Goal: Task Accomplishment & Management: Manage account settings

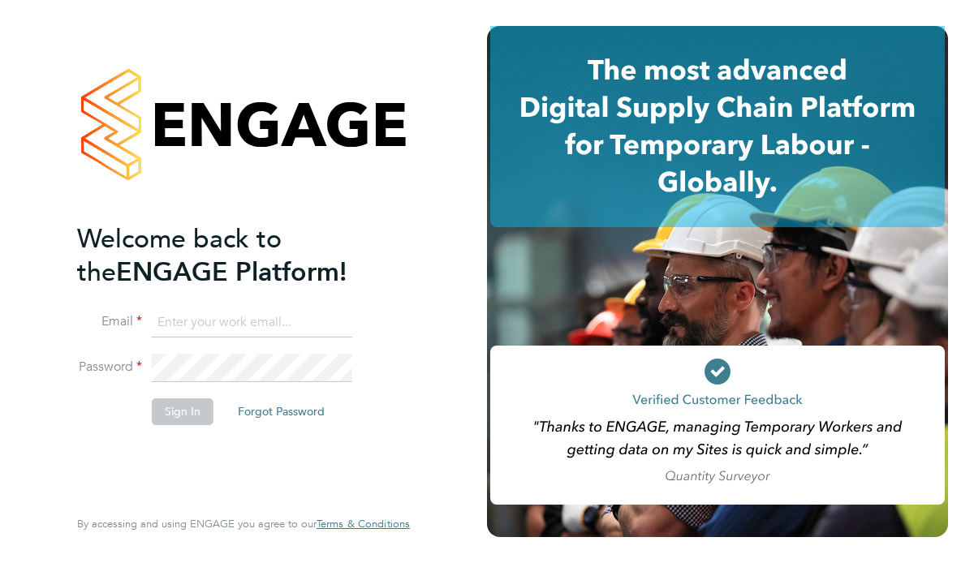
type input "[EMAIL_ADDRESS][PERSON_NAME][DOMAIN_NAME]"
click at [175, 413] on button "Sign In" at bounding box center [183, 411] width 62 height 26
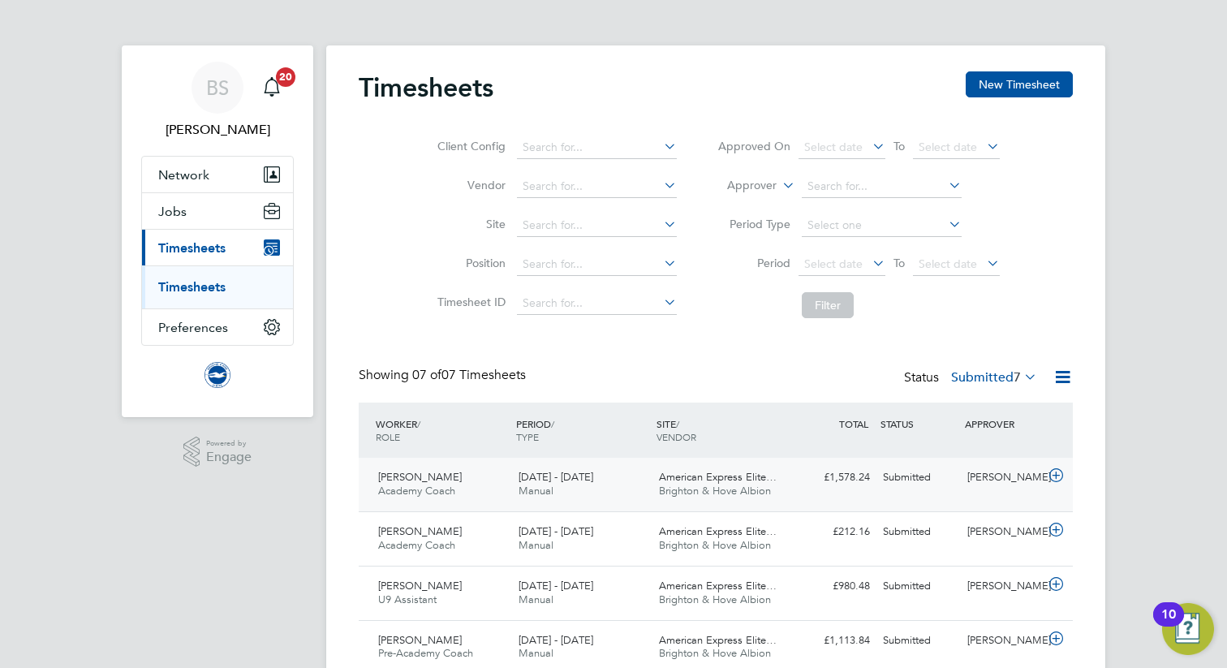
click at [440, 476] on span "Matthew Everitt" at bounding box center [420, 477] width 84 height 14
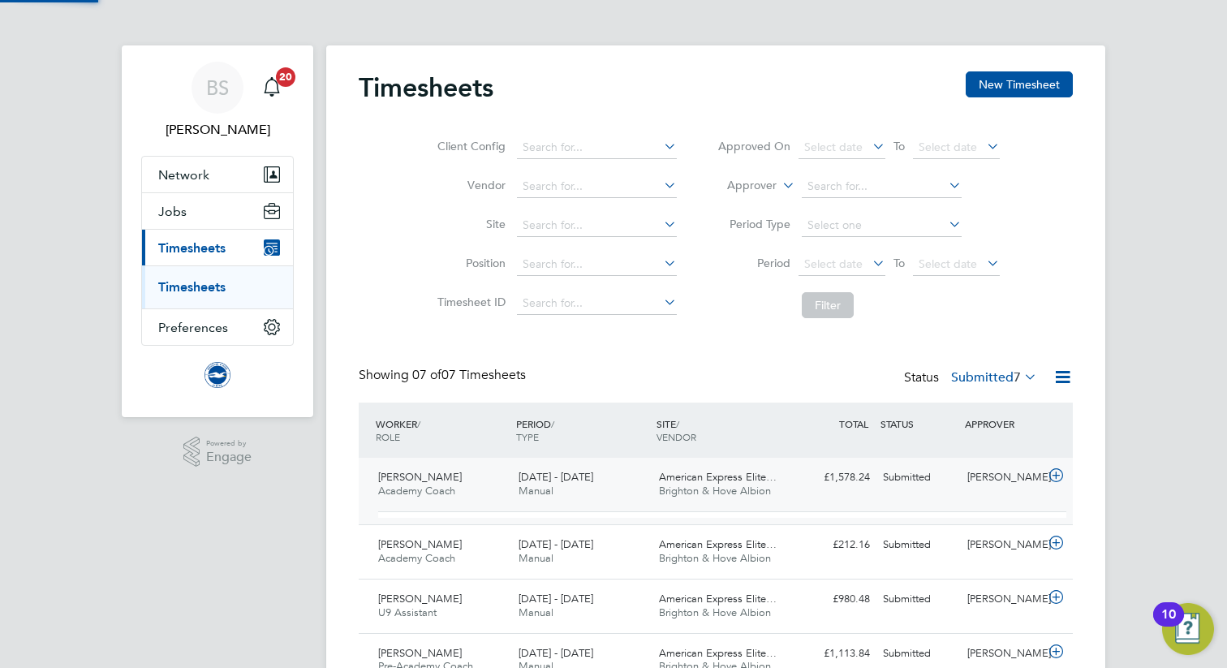
scroll to position [8, 8]
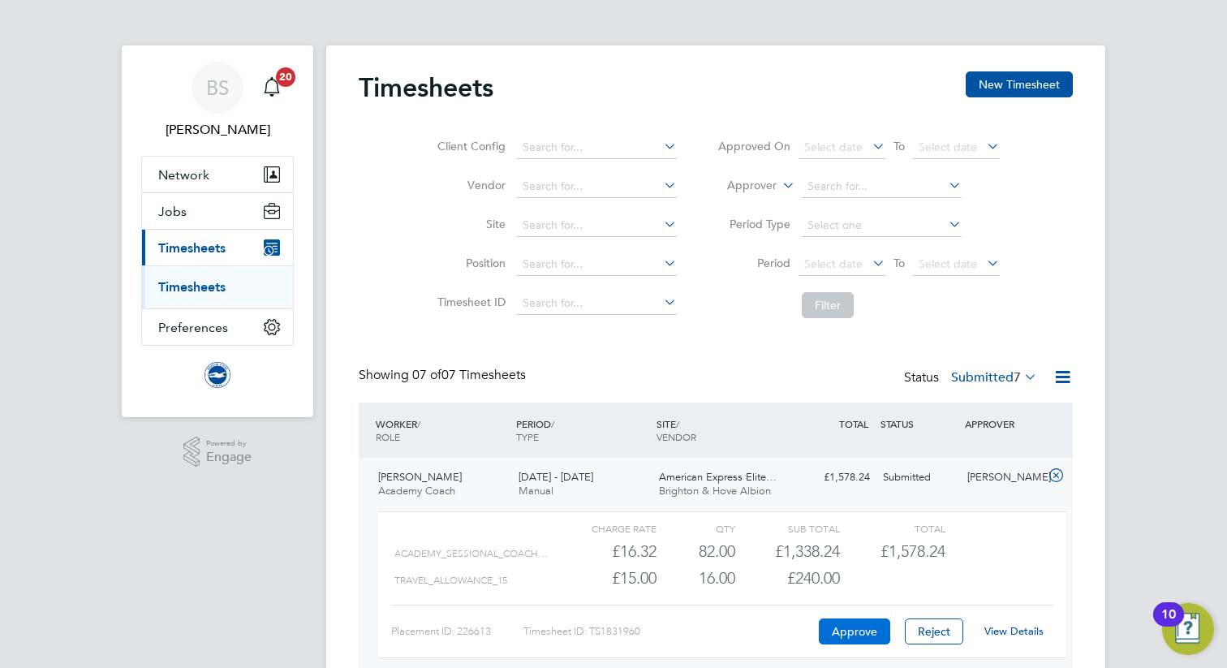
click at [846, 562] on button "Approve" at bounding box center [854, 631] width 71 height 26
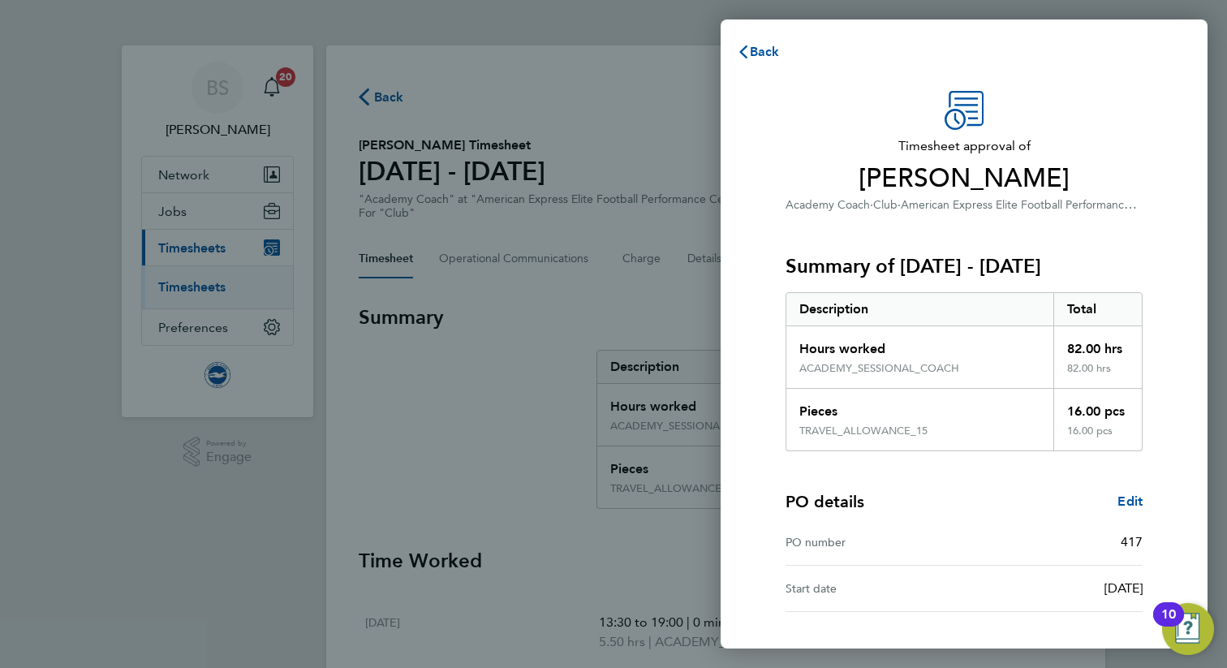
scroll to position [126, 0]
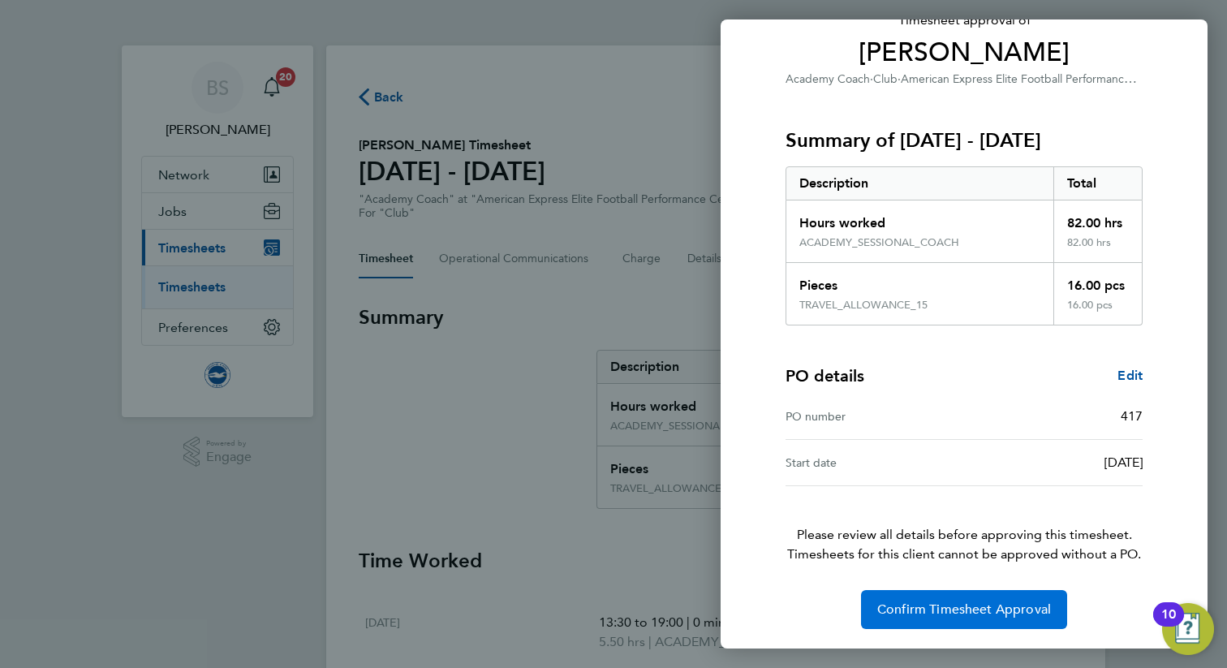
click at [927, 609] on span "Confirm Timesheet Approval" at bounding box center [964, 609] width 174 height 16
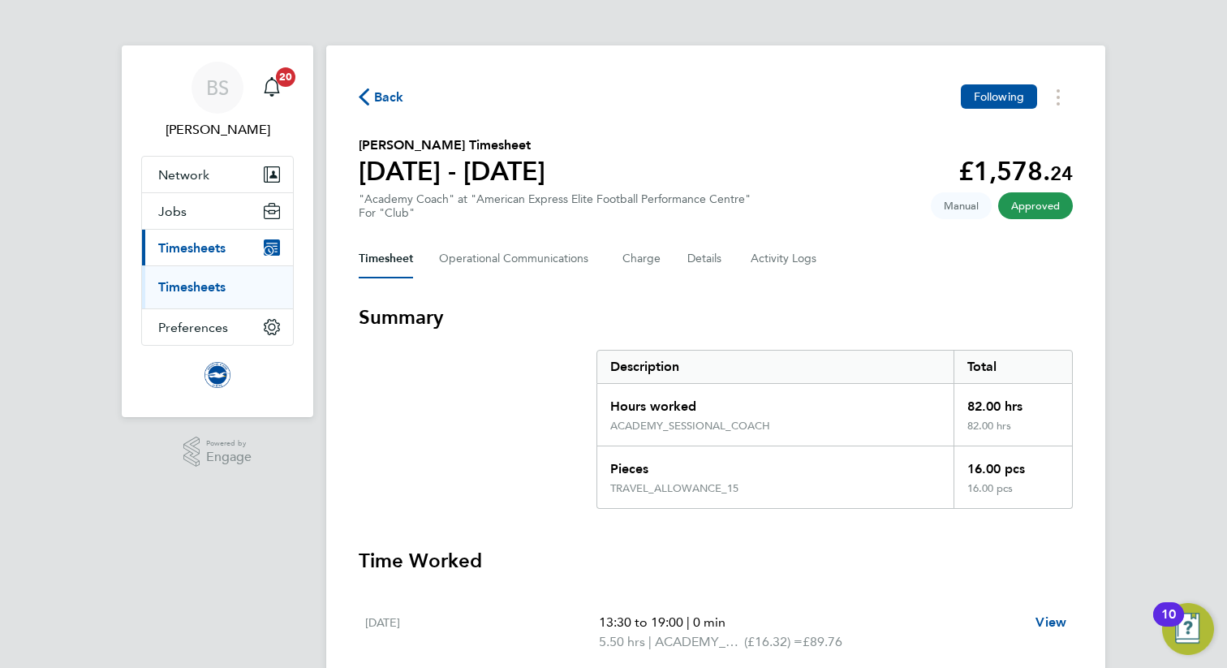
click at [195, 250] on span "Timesheets" at bounding box center [191, 247] width 67 height 15
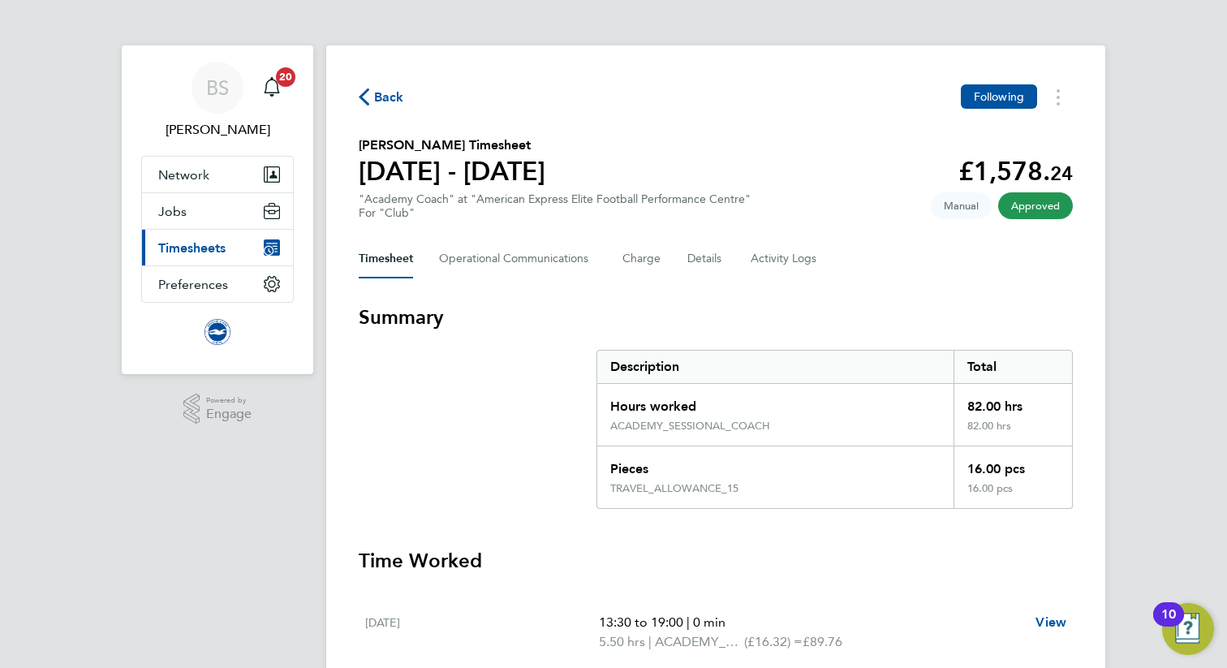
click at [195, 250] on span "Timesheets" at bounding box center [191, 247] width 67 height 15
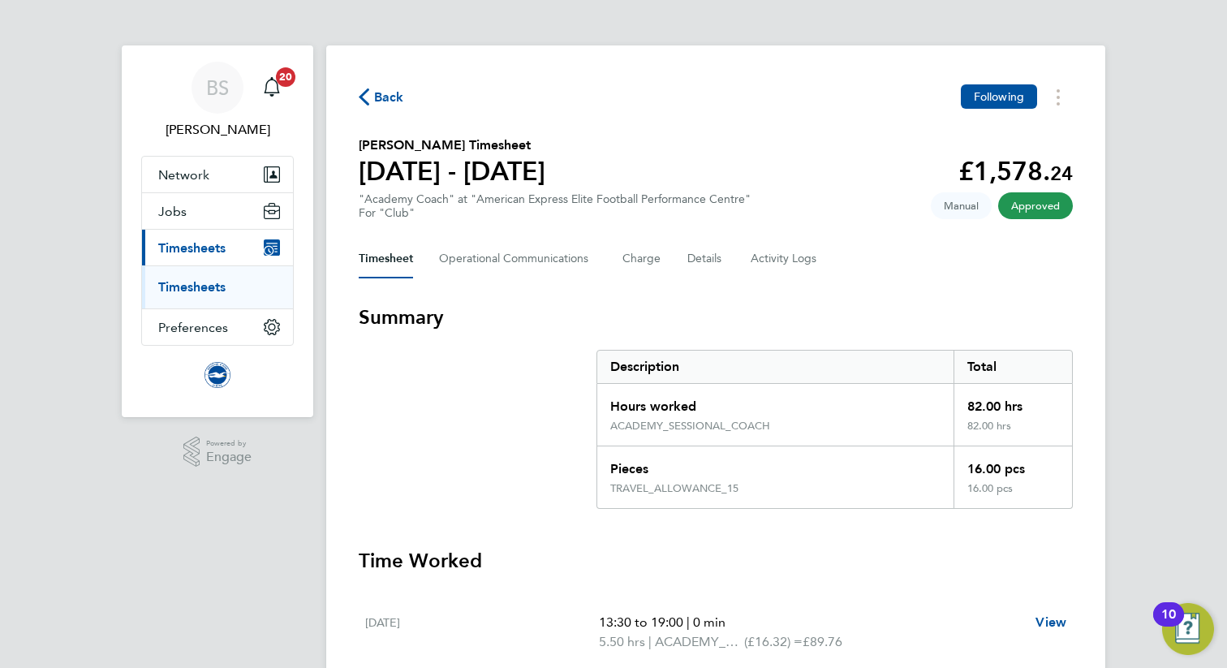
click at [192, 285] on link "Timesheets" at bounding box center [191, 286] width 67 height 15
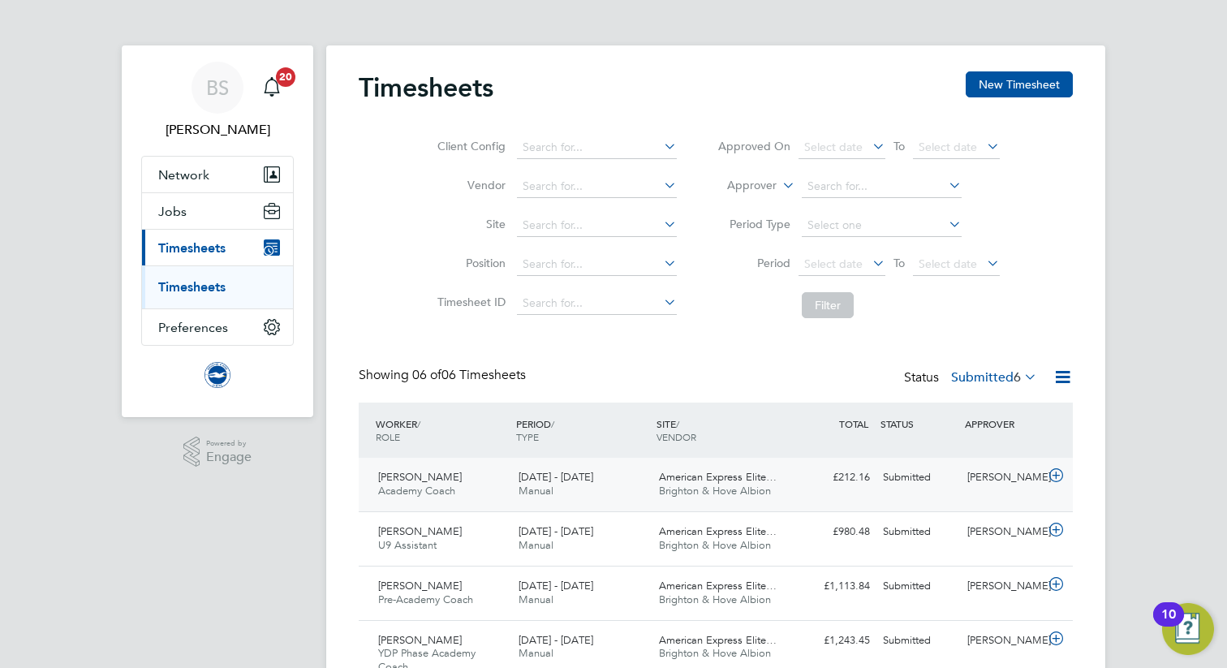
click at [396, 479] on span "Jake Caskey" at bounding box center [420, 477] width 84 height 14
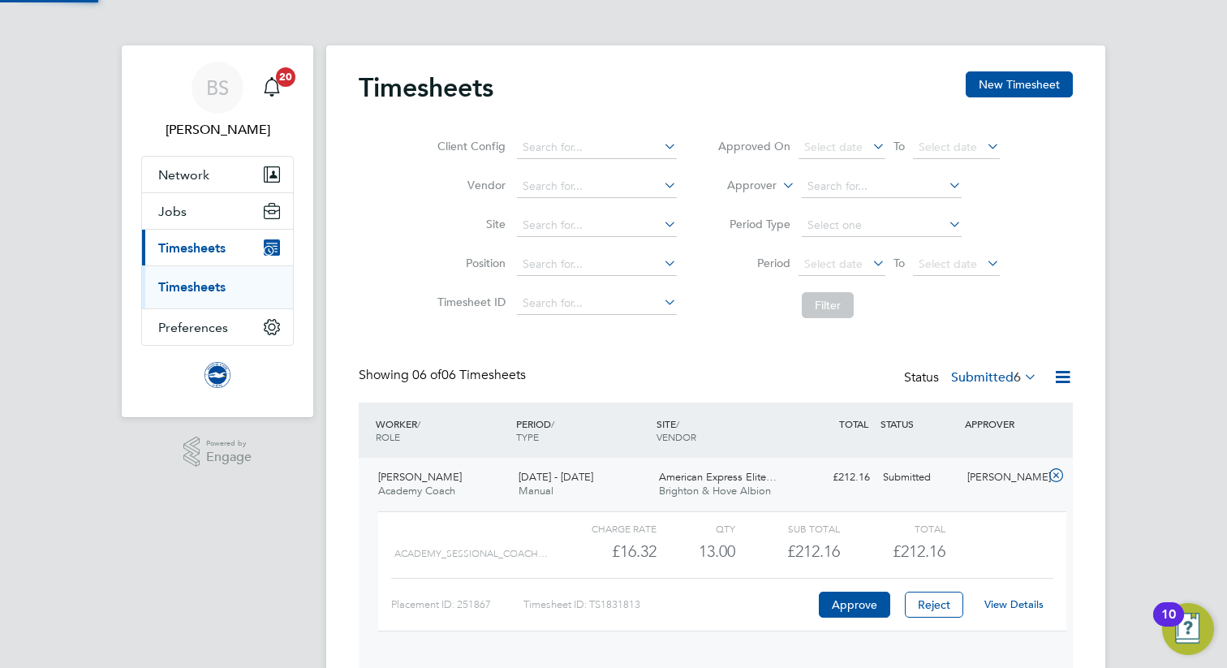
scroll to position [28, 158]
click at [843, 602] on button "Approve" at bounding box center [854, 605] width 71 height 26
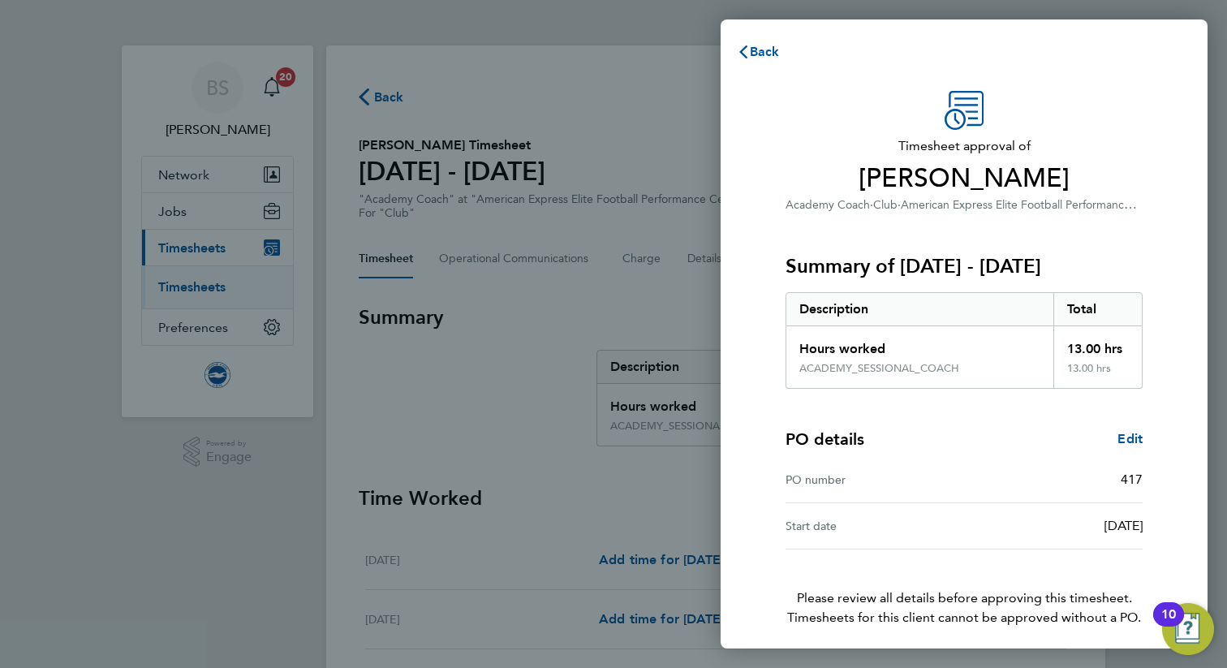
scroll to position [63, 0]
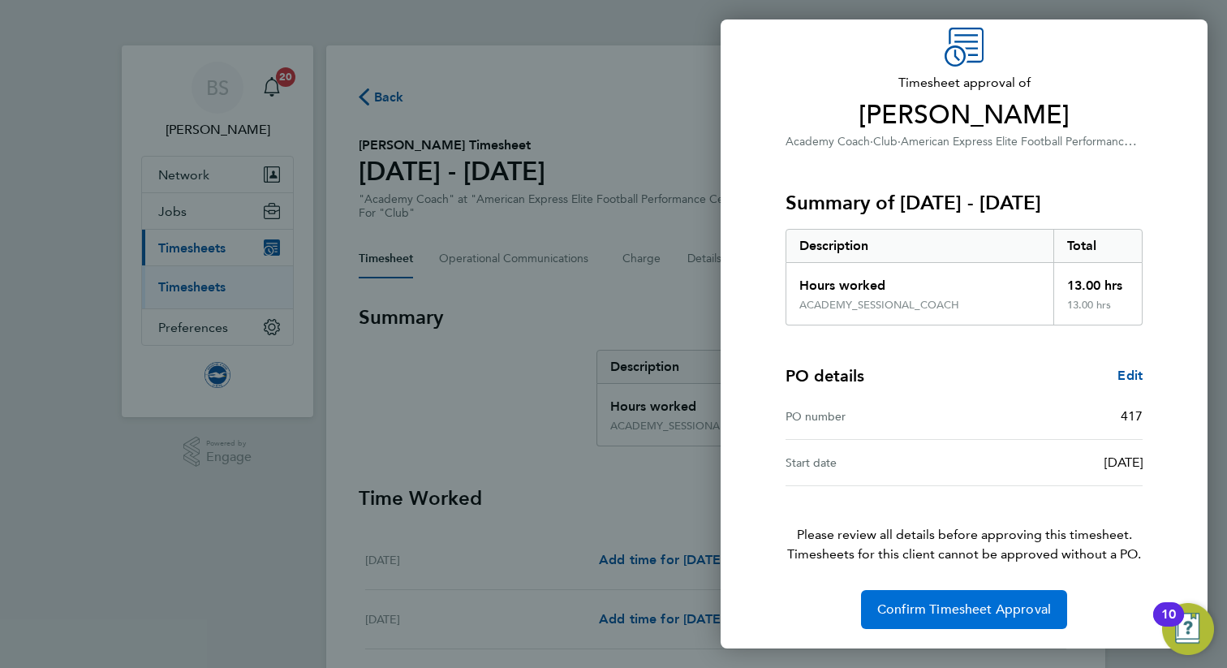
click at [987, 612] on span "Confirm Timesheet Approval" at bounding box center [964, 609] width 174 height 16
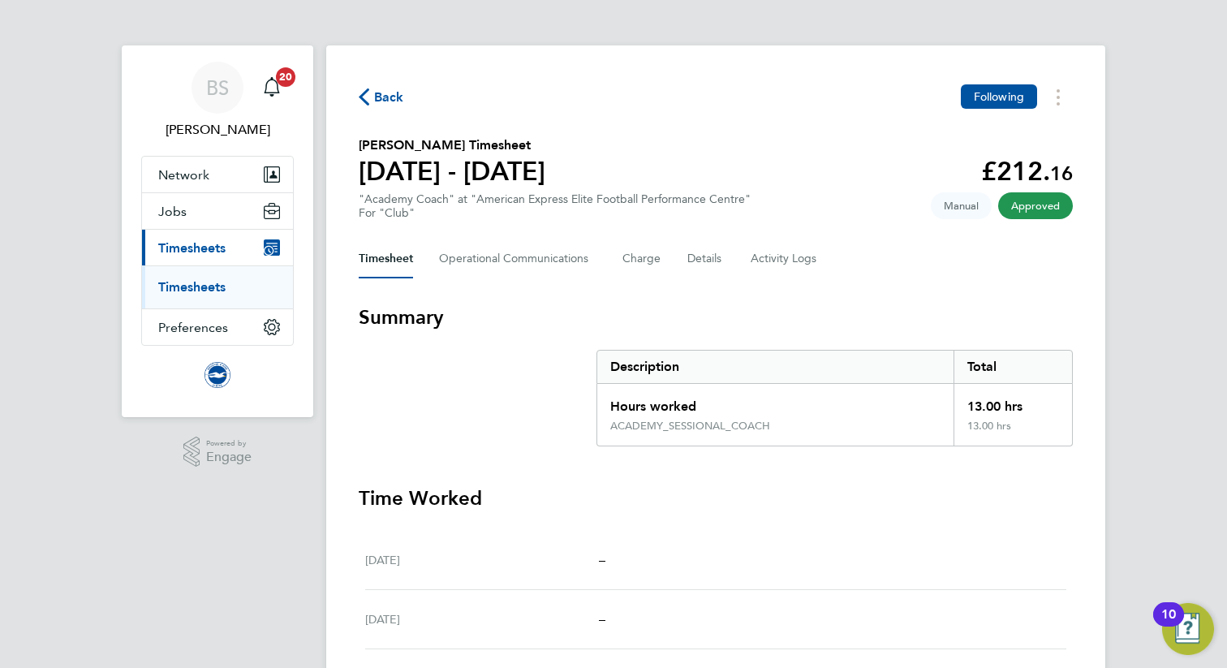
click at [214, 283] on link "Timesheets" at bounding box center [191, 286] width 67 height 15
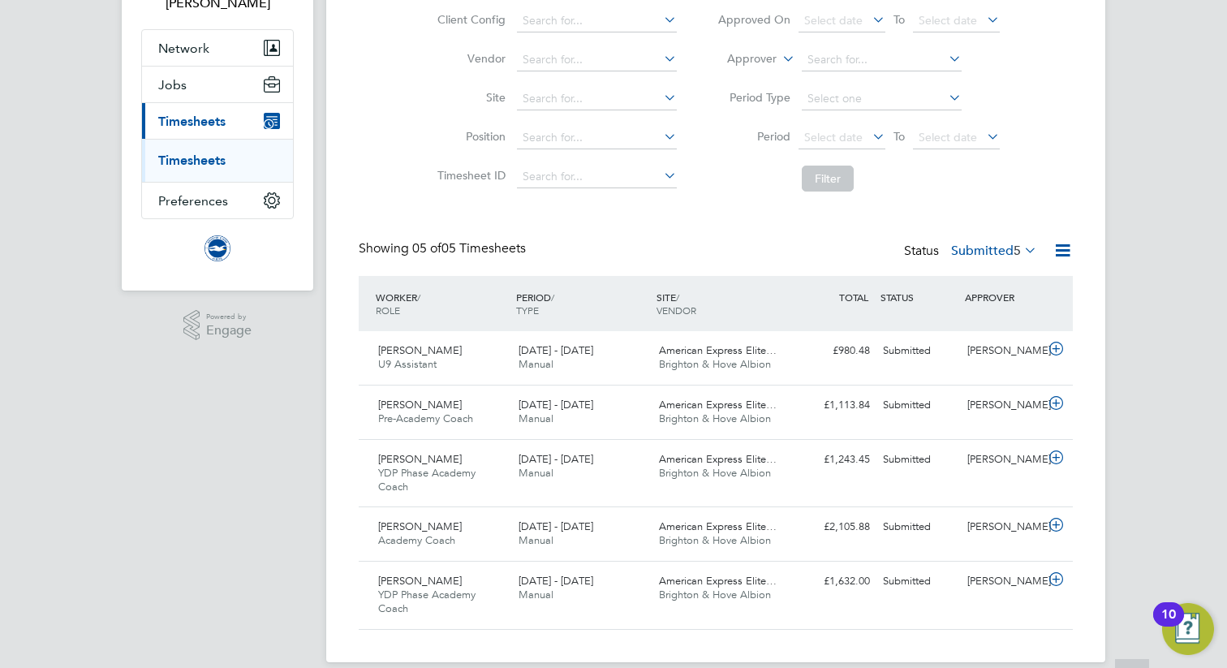
scroll to position [130, 0]
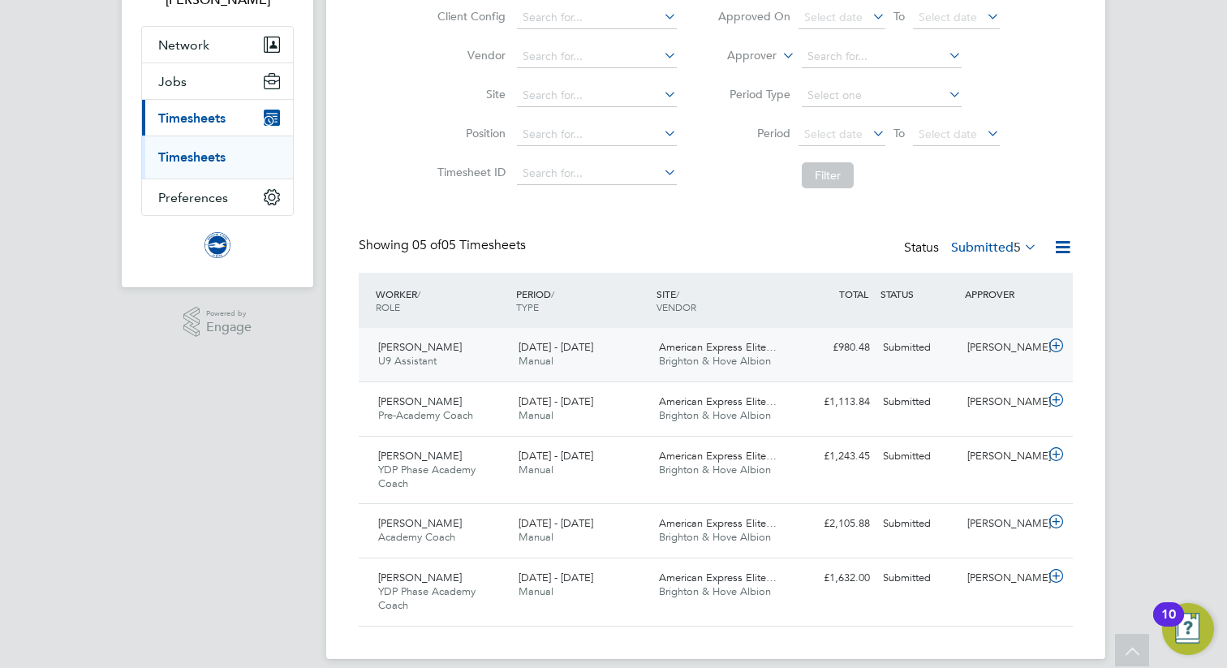
click at [415, 356] on span "U9 Assistant" at bounding box center [407, 361] width 58 height 14
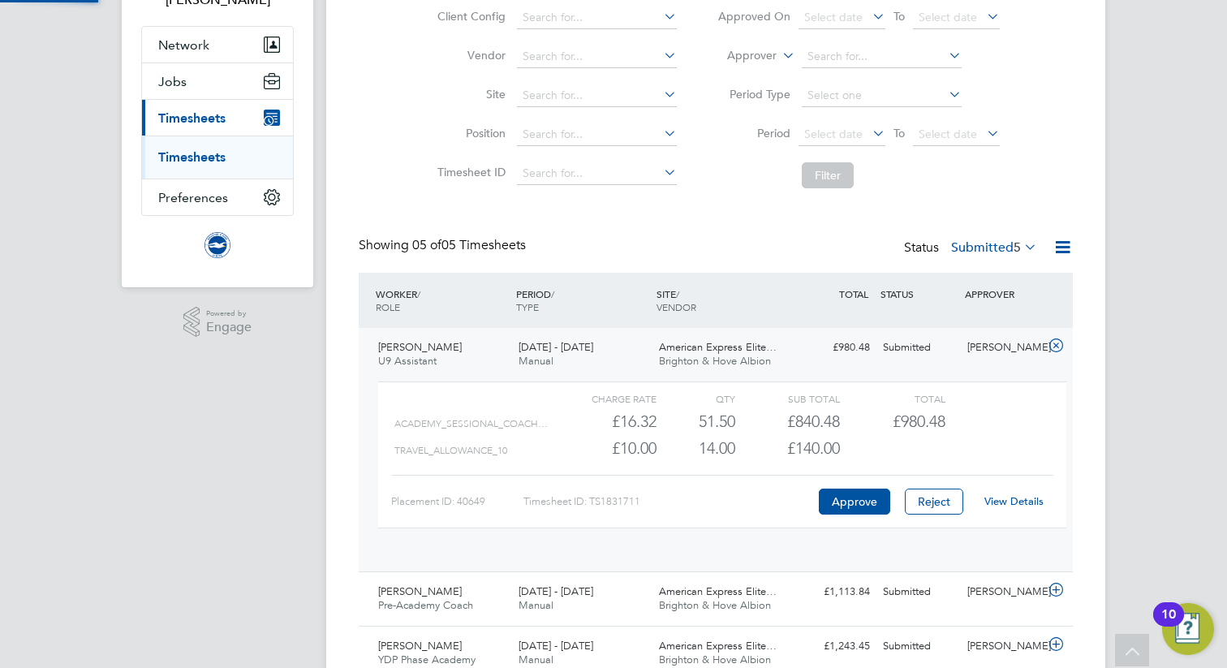
scroll to position [28, 158]
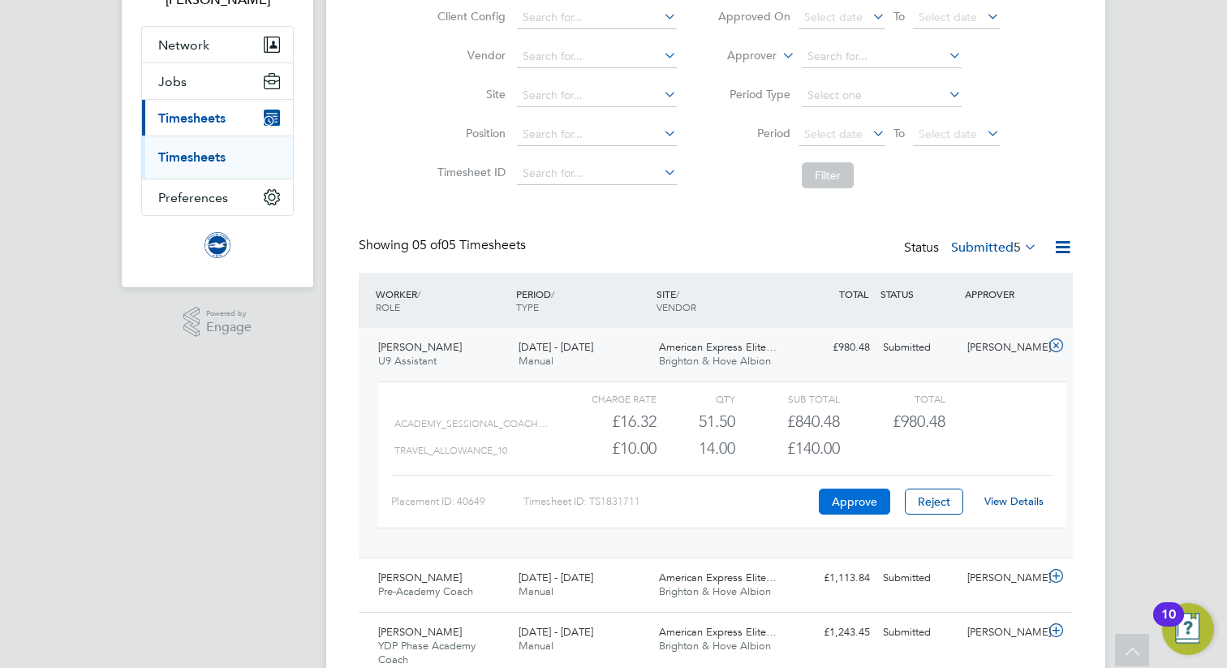
click at [843, 497] on button "Approve" at bounding box center [854, 502] width 71 height 26
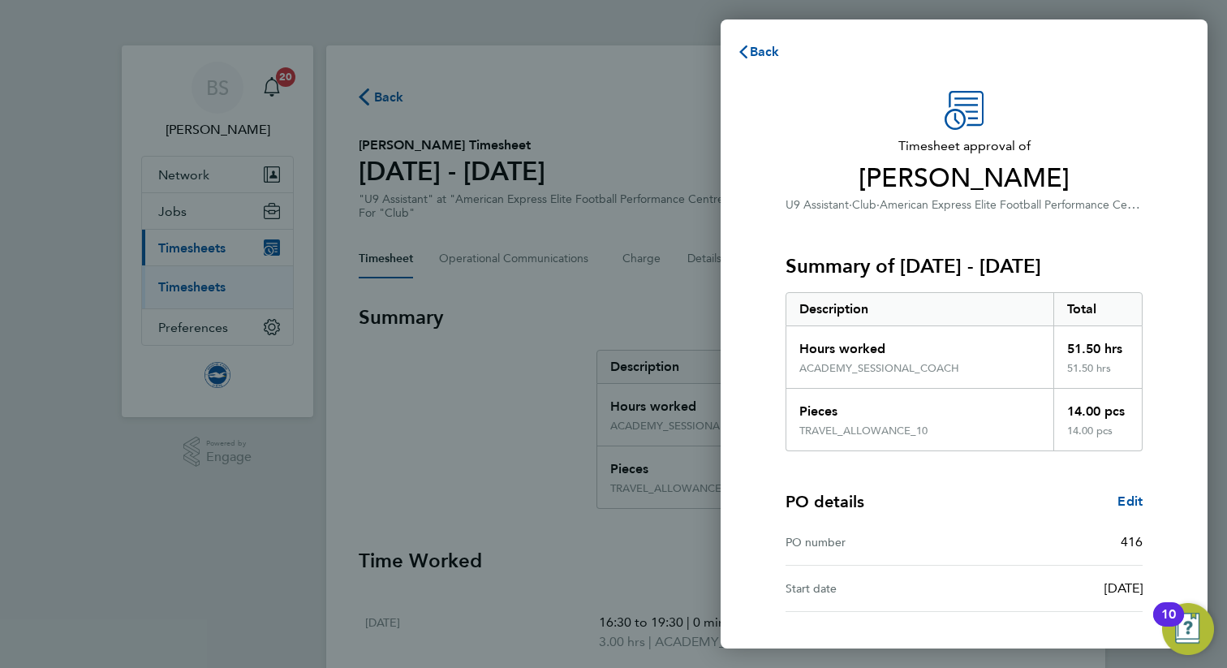
scroll to position [126, 0]
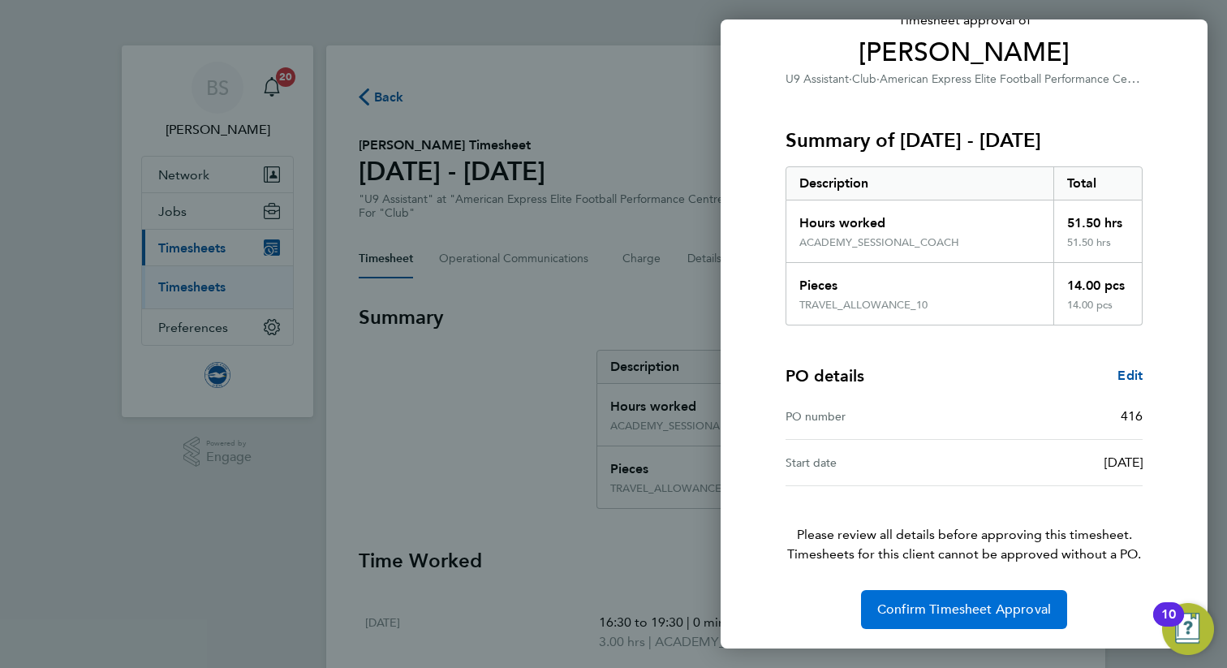
click at [921, 605] on span "Confirm Timesheet Approval" at bounding box center [964, 609] width 174 height 16
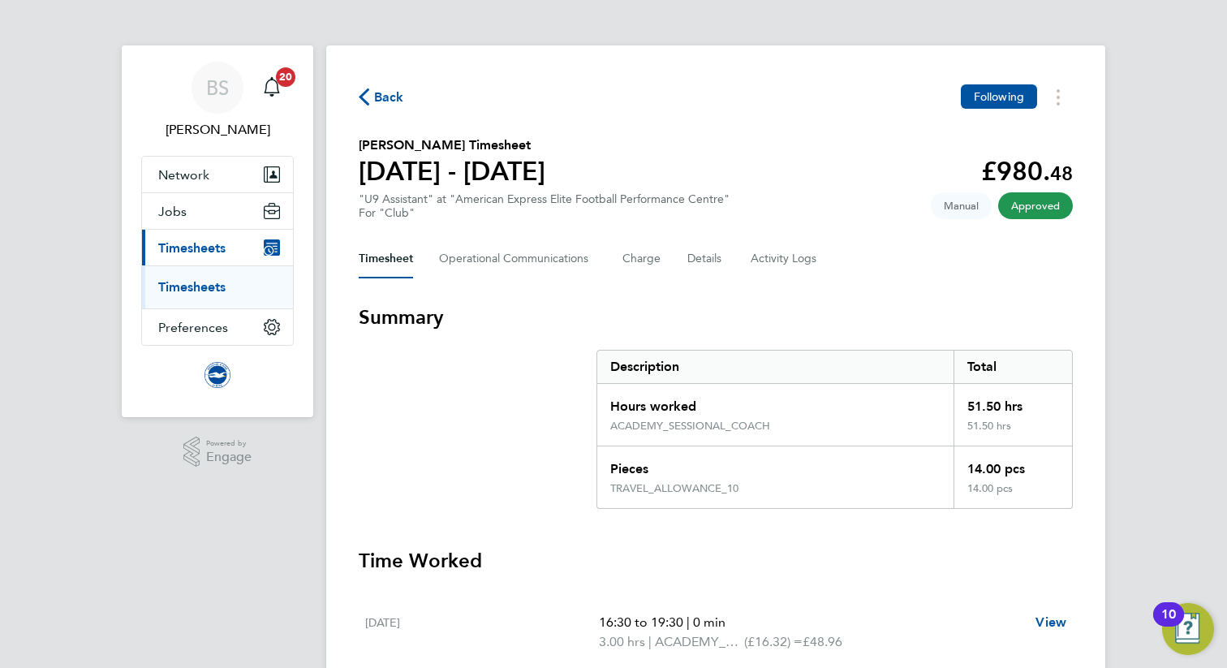
click at [227, 290] on li "Timesheets" at bounding box center [219, 287] width 122 height 16
click at [218, 282] on link "Timesheets" at bounding box center [191, 286] width 67 height 15
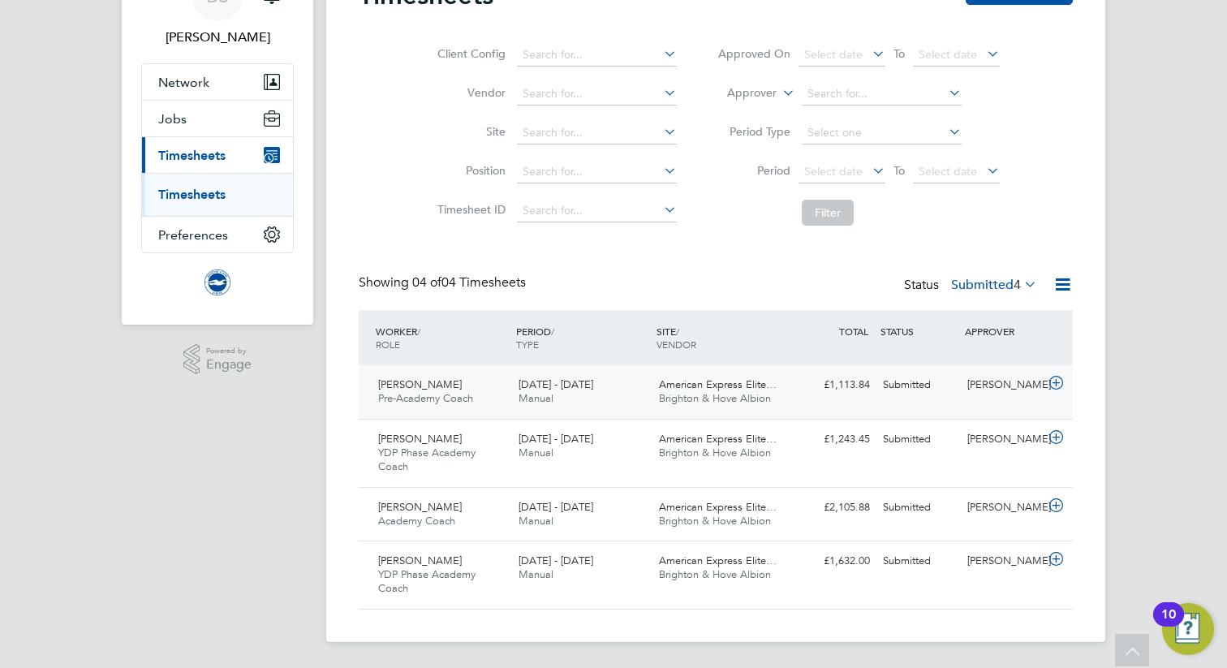
click at [428, 390] on span "Deyvid Teixeira" at bounding box center [420, 384] width 84 height 14
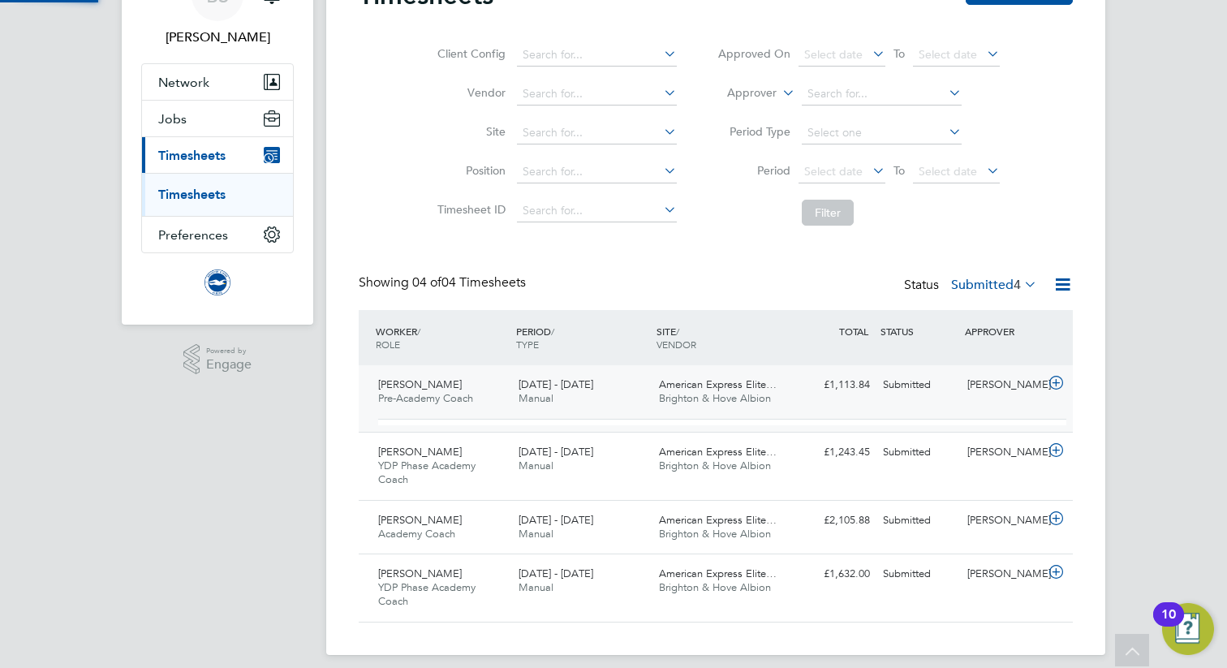
scroll to position [28, 158]
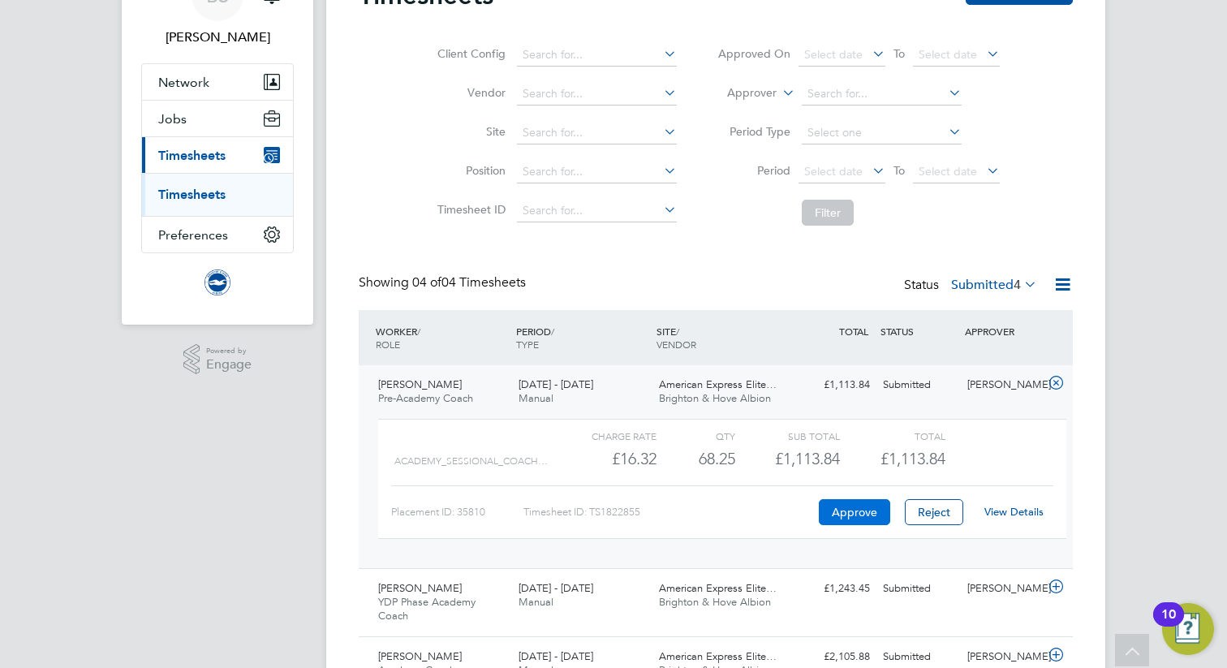
click at [841, 512] on button "Approve" at bounding box center [854, 512] width 71 height 26
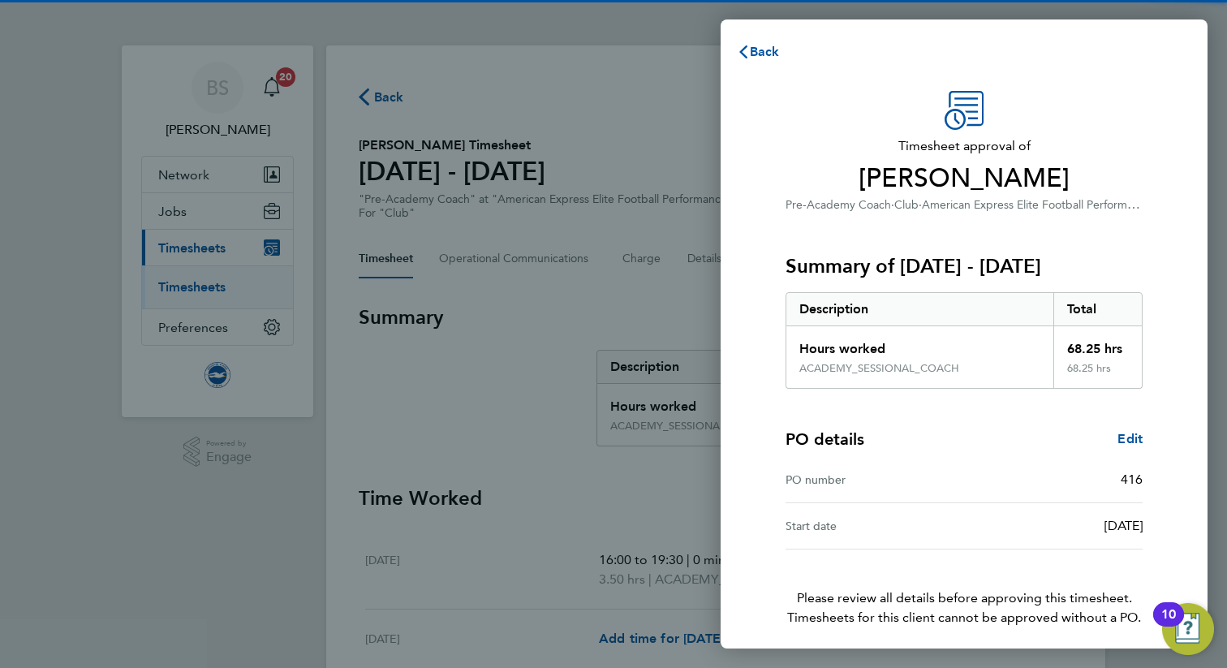
scroll to position [63, 0]
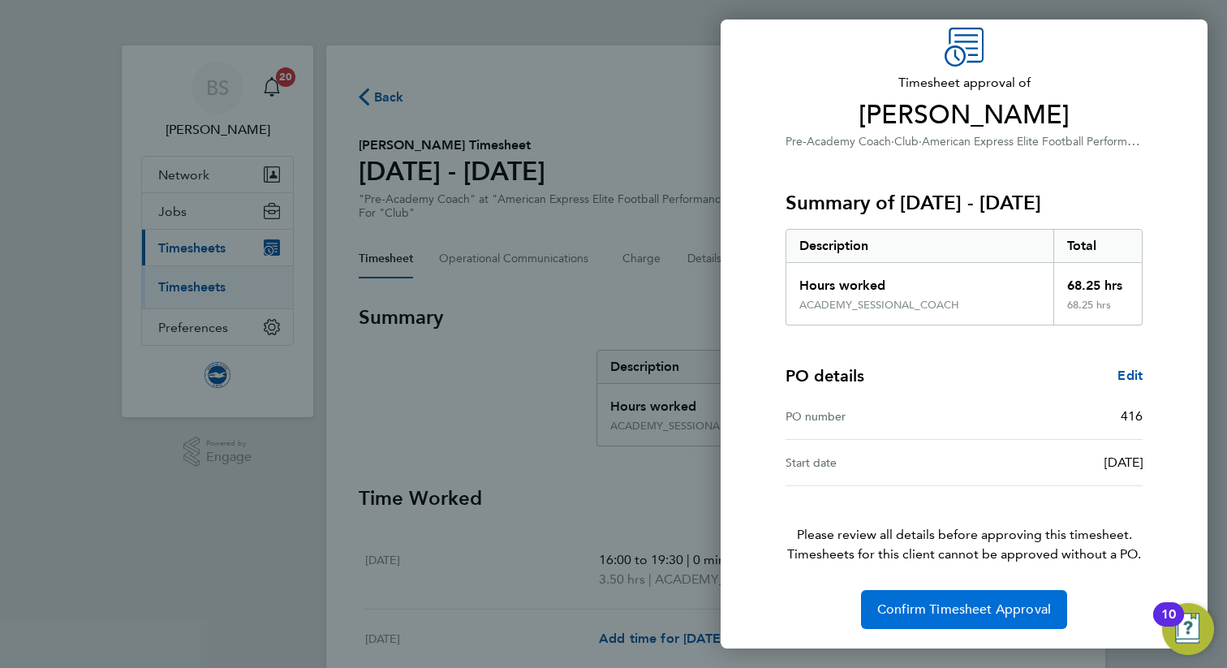
click at [912, 612] on span "Confirm Timesheet Approval" at bounding box center [964, 609] width 174 height 16
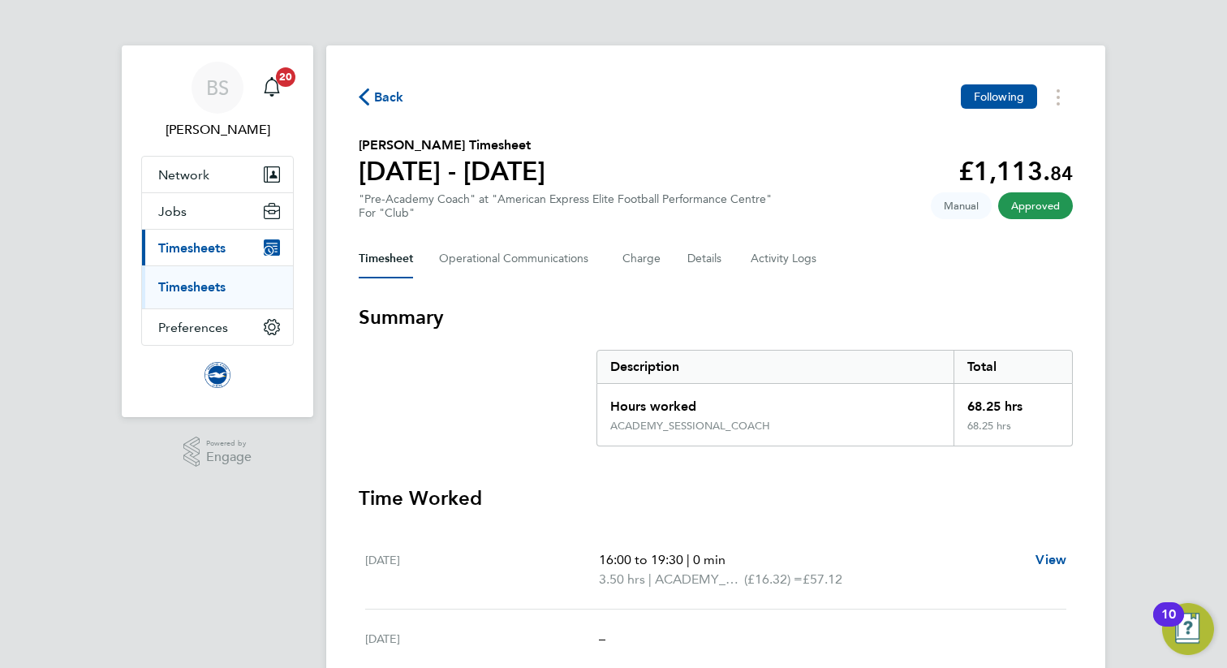
click at [212, 283] on link "Timesheets" at bounding box center [191, 286] width 67 height 15
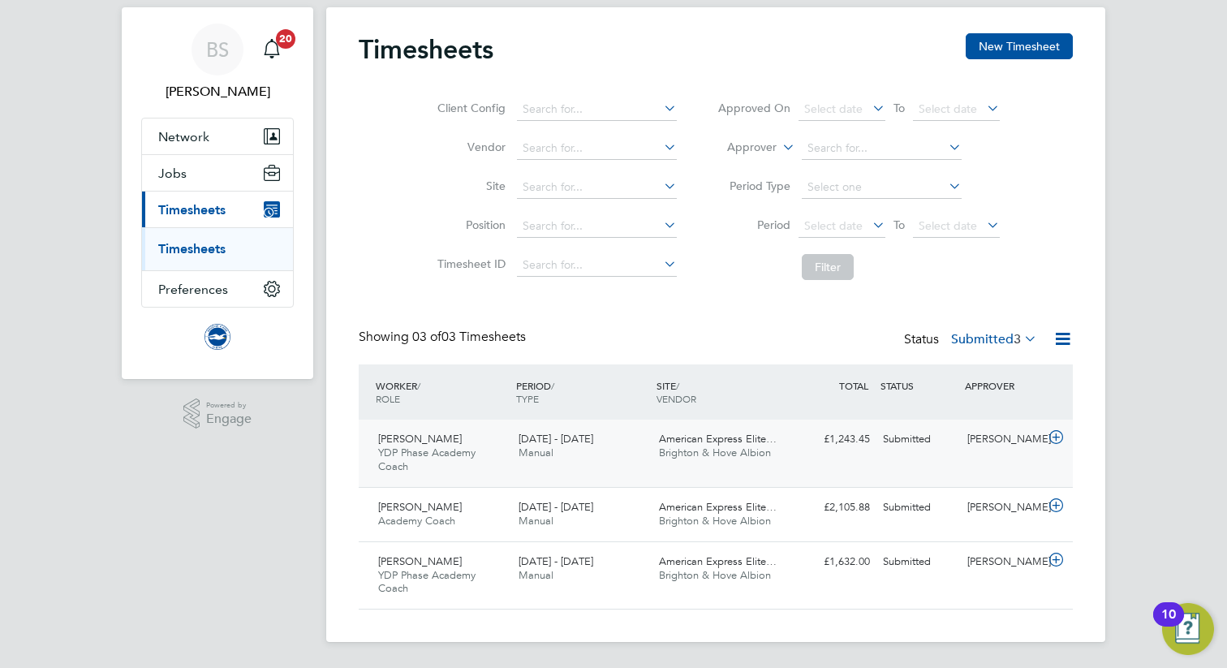
click at [426, 443] on span "Jamie Hollis" at bounding box center [420, 439] width 84 height 14
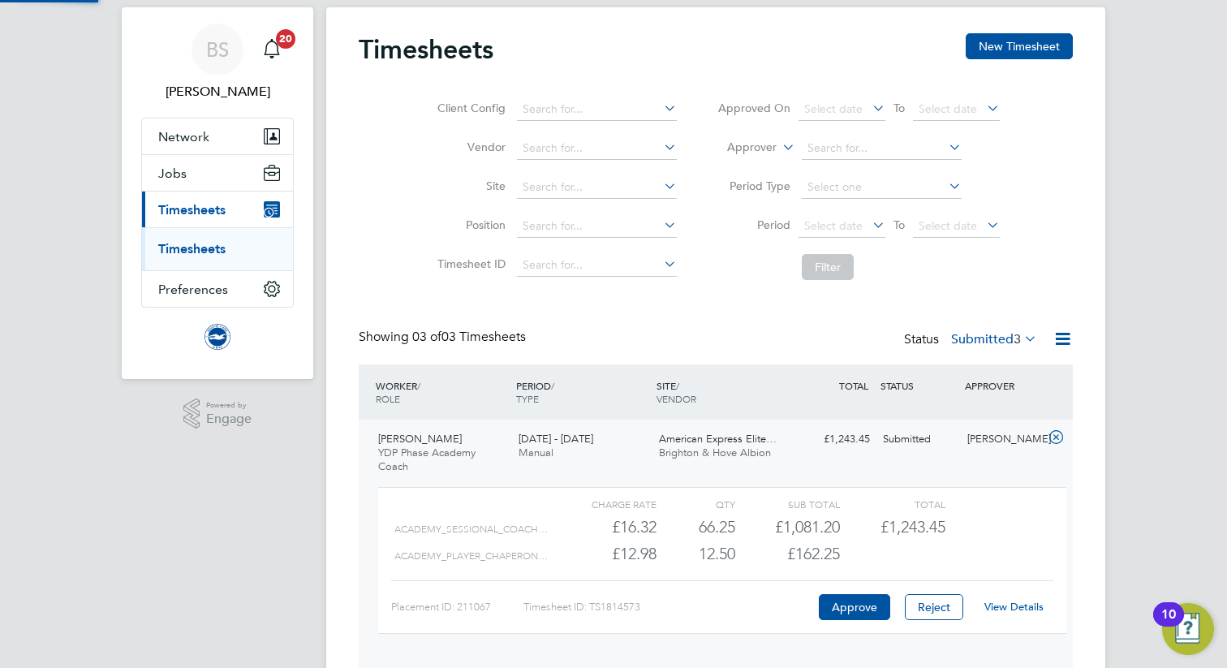
scroll to position [28, 158]
click at [847, 605] on button "Approve" at bounding box center [854, 607] width 71 height 26
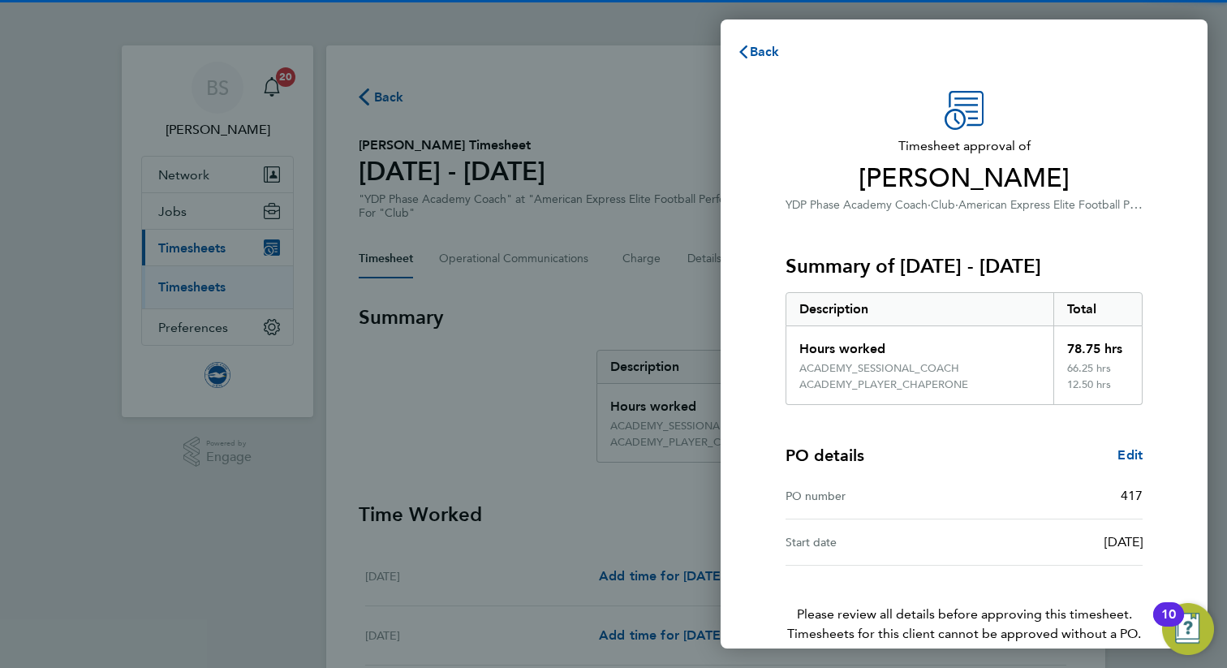
scroll to position [80, 0]
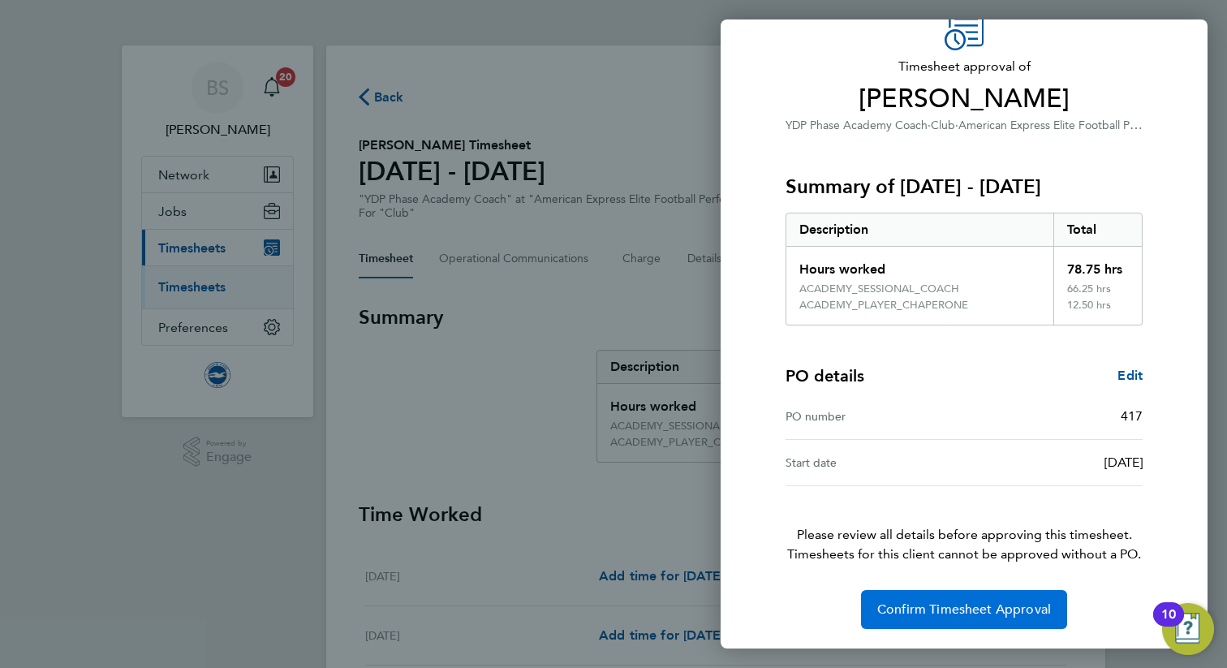
click at [912, 616] on span "Confirm Timesheet Approval" at bounding box center [964, 609] width 174 height 16
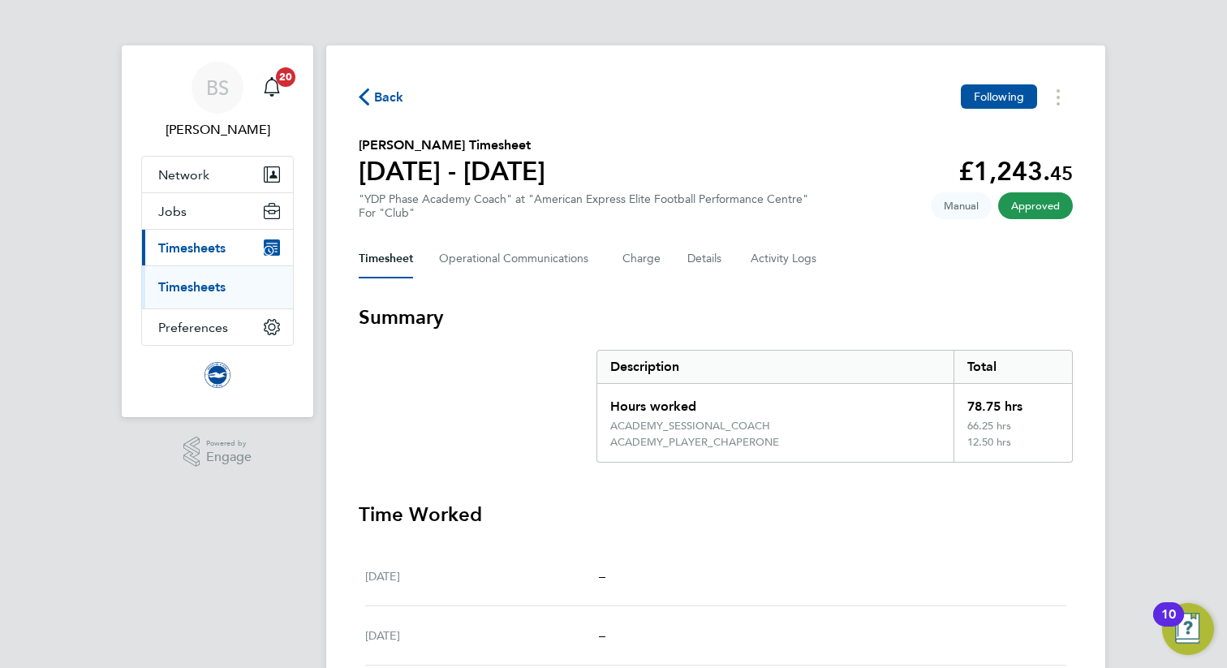
click at [216, 285] on link "Timesheets" at bounding box center [191, 286] width 67 height 15
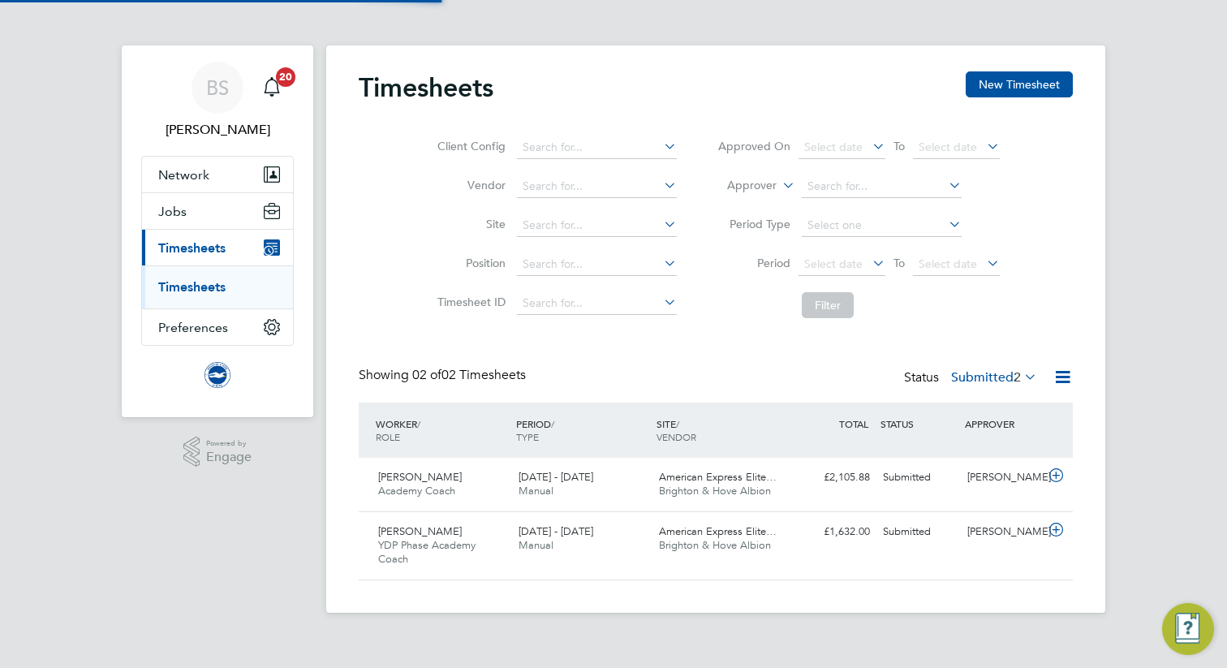
scroll to position [41, 140]
click at [434, 536] on span "Harry Parker" at bounding box center [420, 531] width 84 height 14
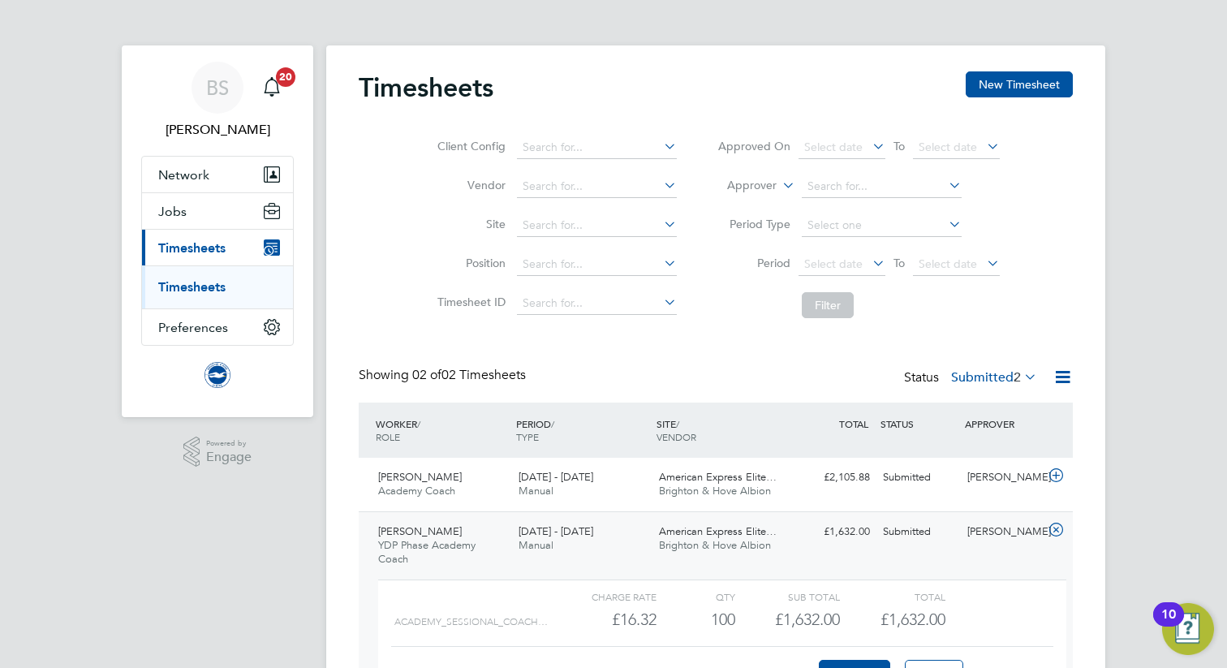
scroll to position [120, 0]
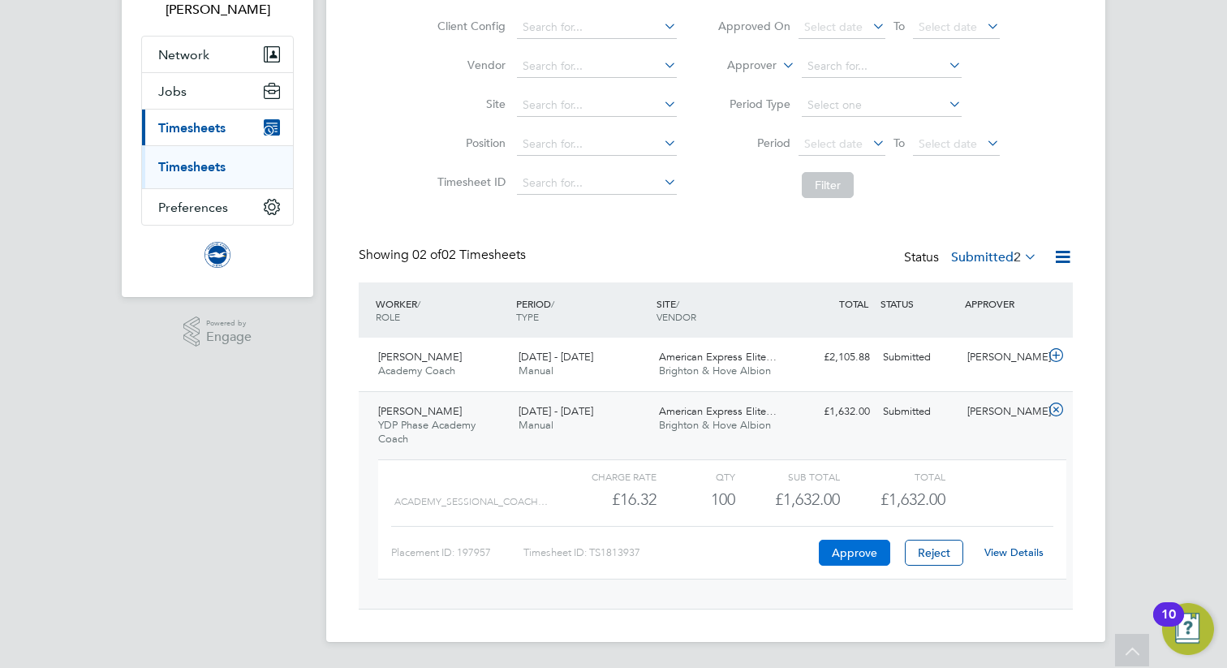
click at [841, 551] on button "Approve" at bounding box center [854, 553] width 71 height 26
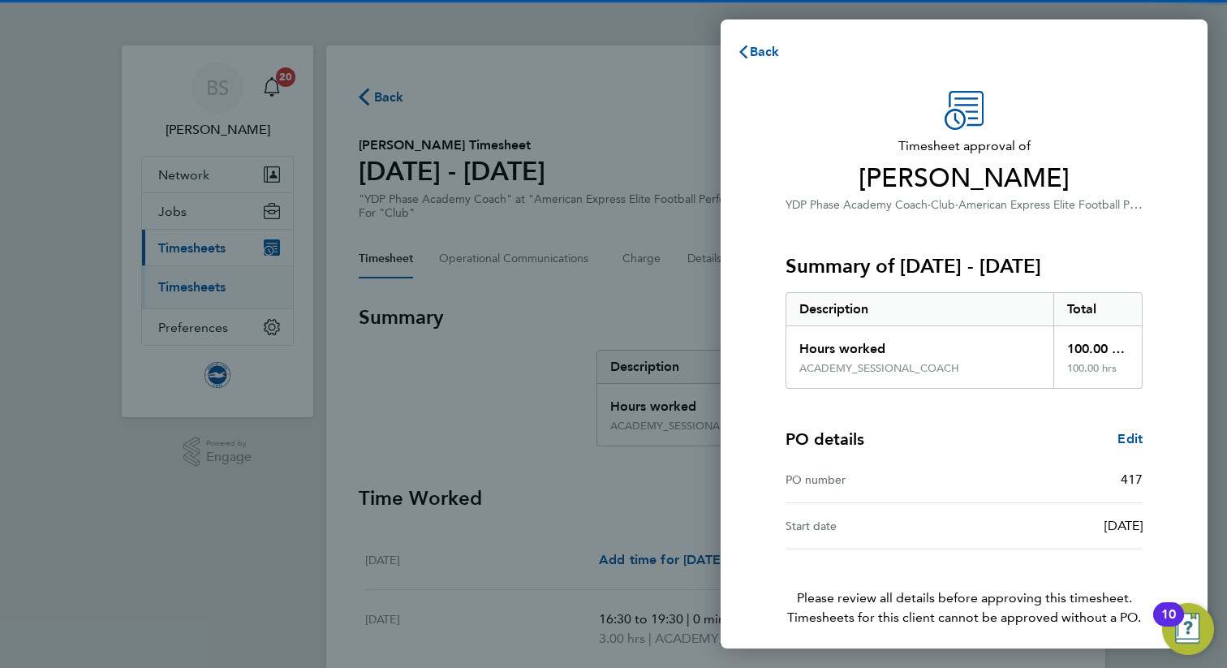
scroll to position [63, 0]
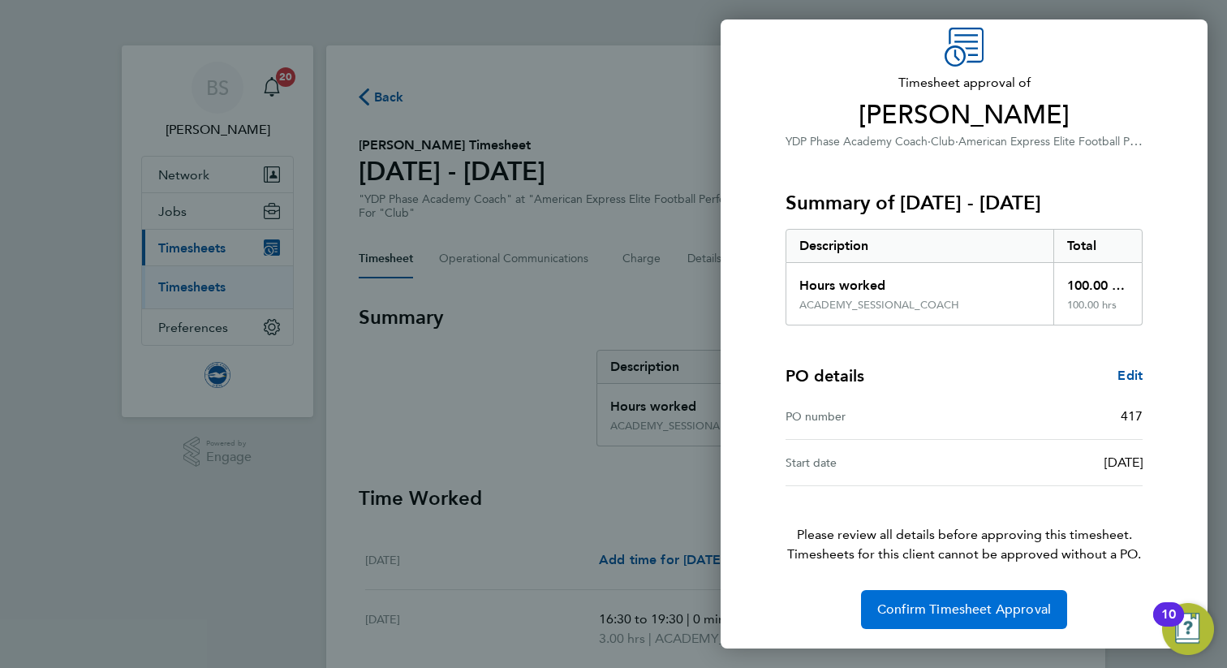
click at [919, 615] on span "Confirm Timesheet Approval" at bounding box center [964, 609] width 174 height 16
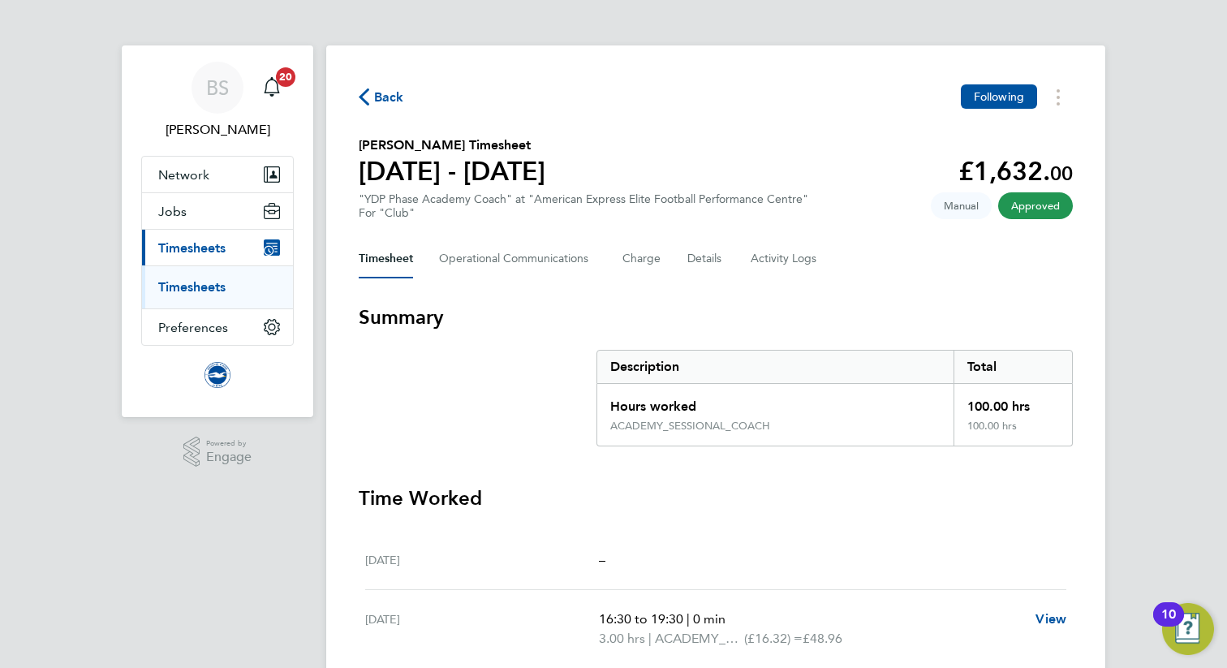
click at [217, 286] on link "Timesheets" at bounding box center [191, 286] width 67 height 15
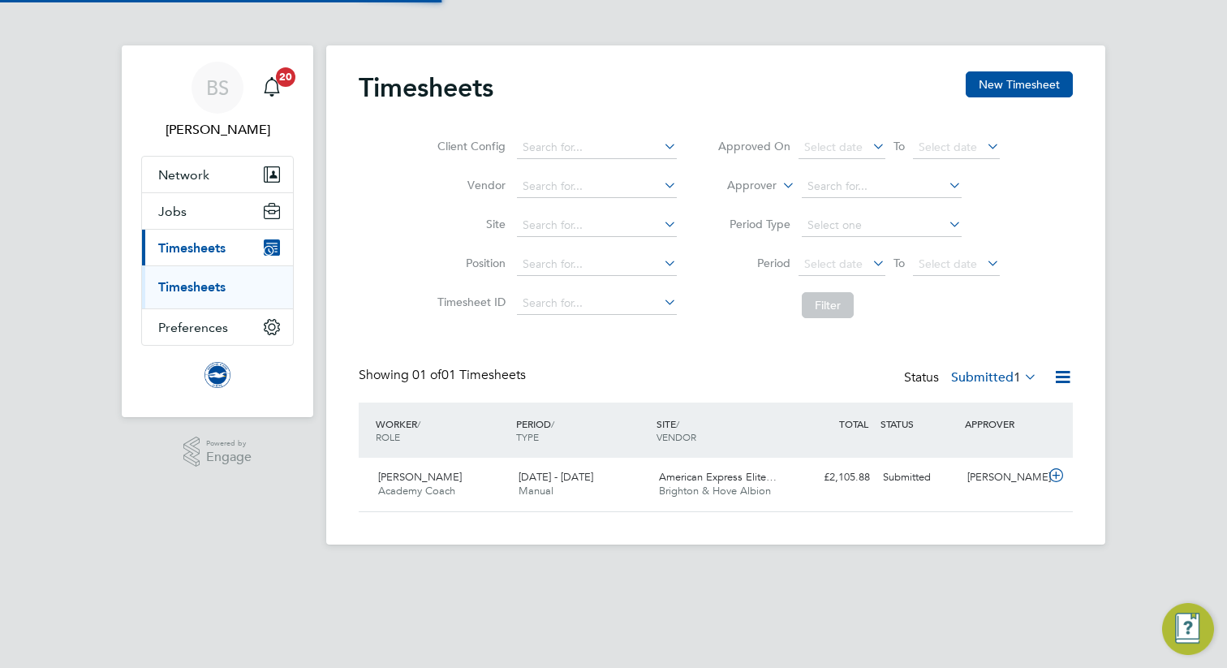
scroll to position [41, 140]
click at [403, 478] on span "[PERSON_NAME]" at bounding box center [420, 477] width 84 height 14
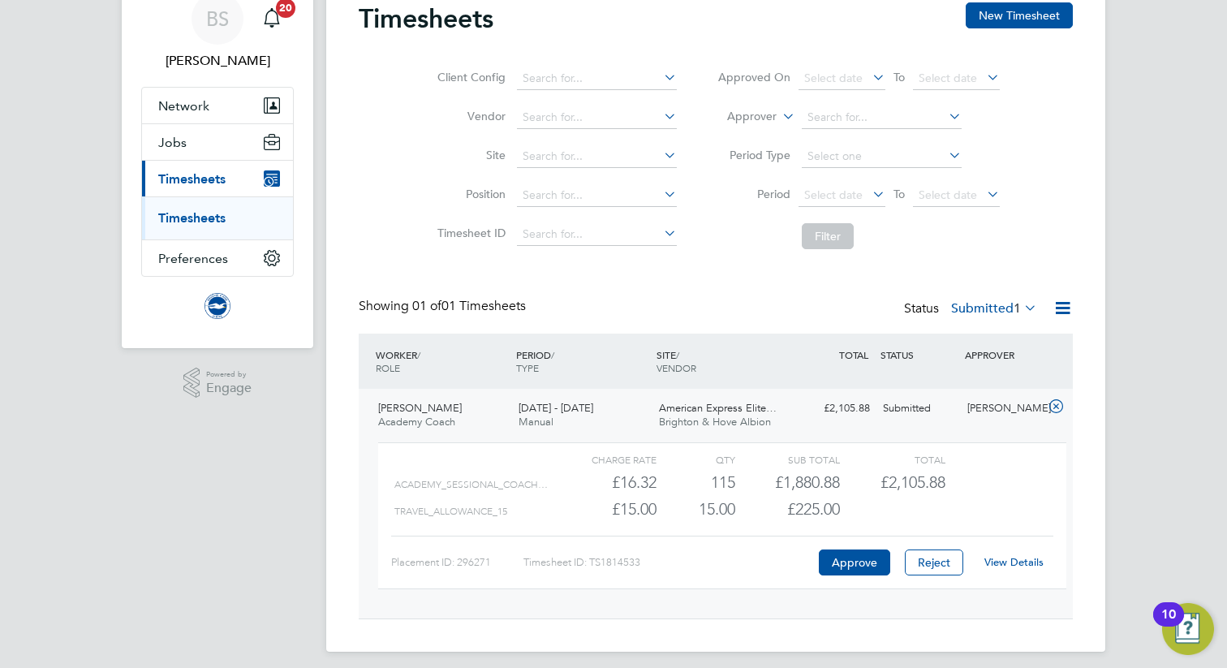
scroll to position [79, 0]
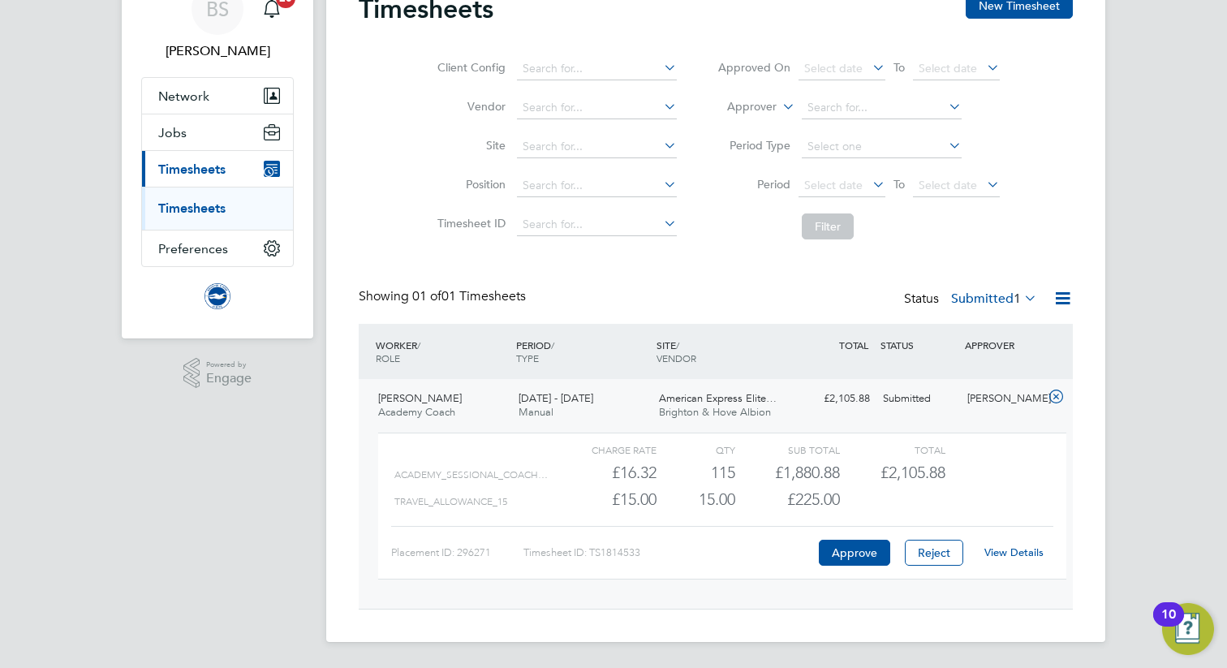
click at [1005, 552] on link "View Details" at bounding box center [1013, 552] width 59 height 14
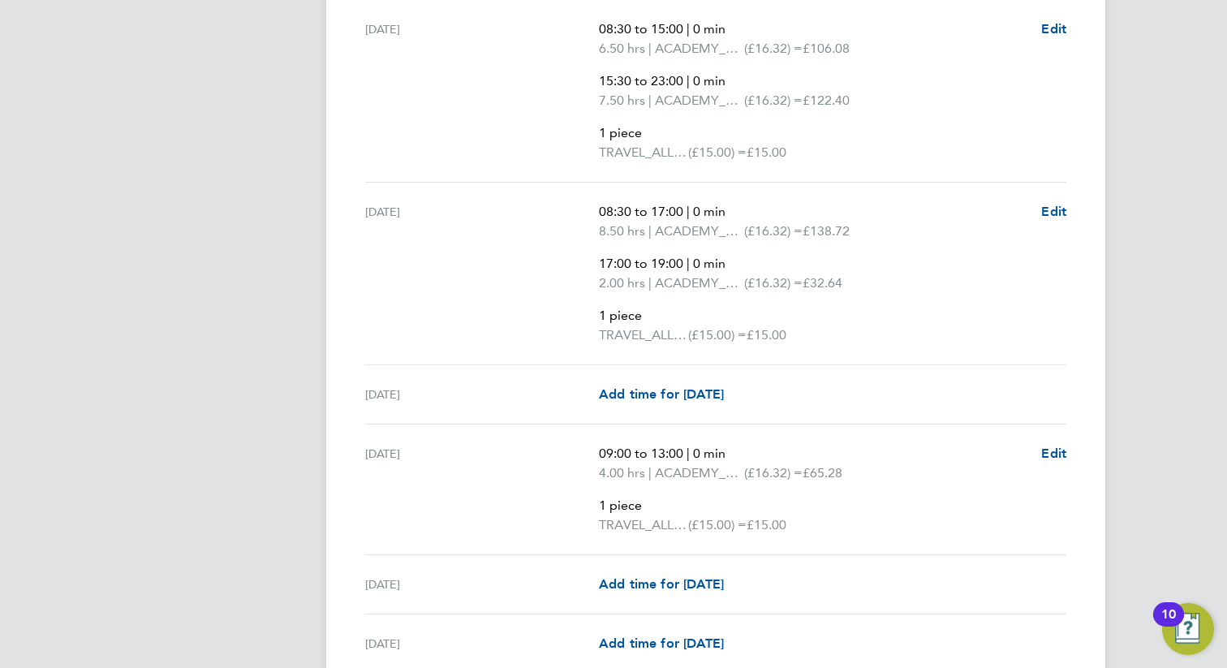
scroll to position [3124, 0]
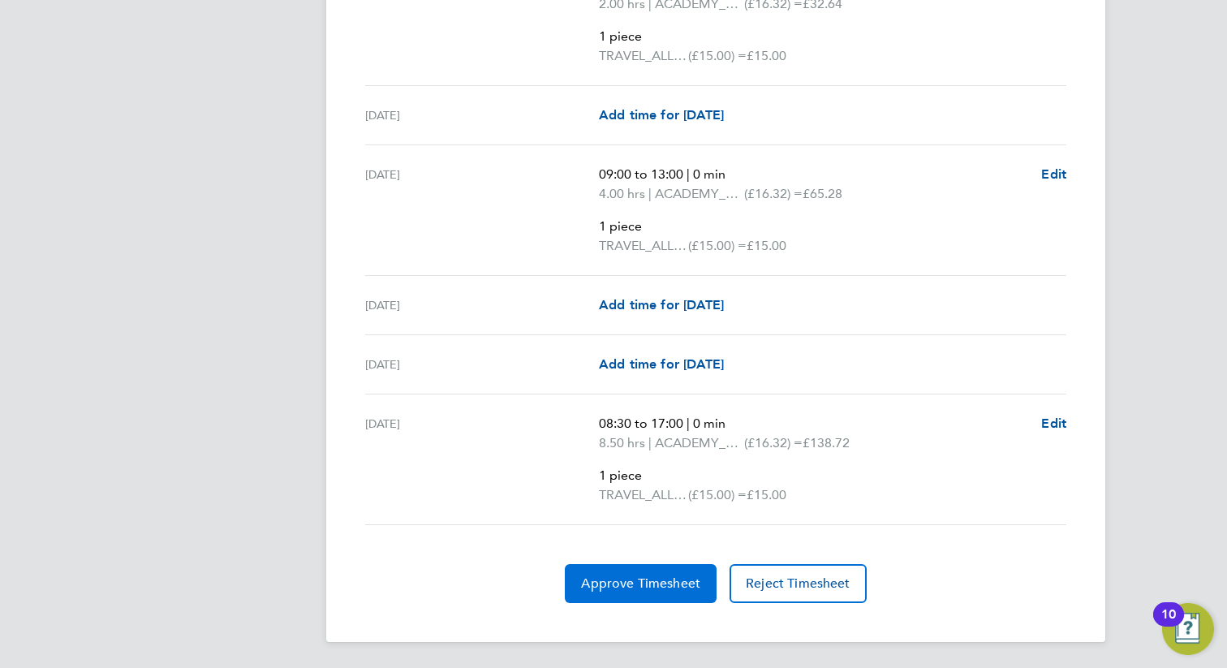
click at [661, 588] on span "Approve Timesheet" at bounding box center [640, 583] width 119 height 16
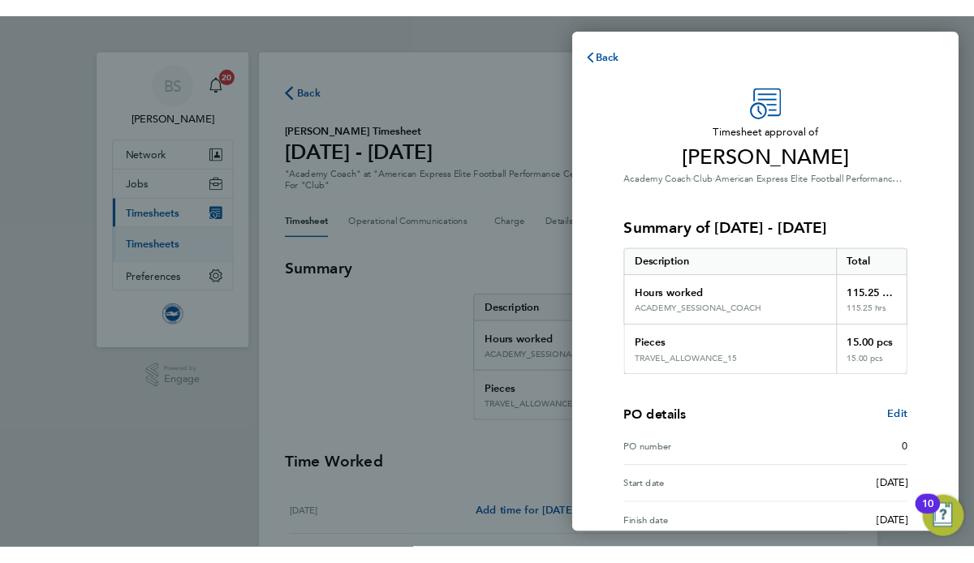
scroll to position [172, 0]
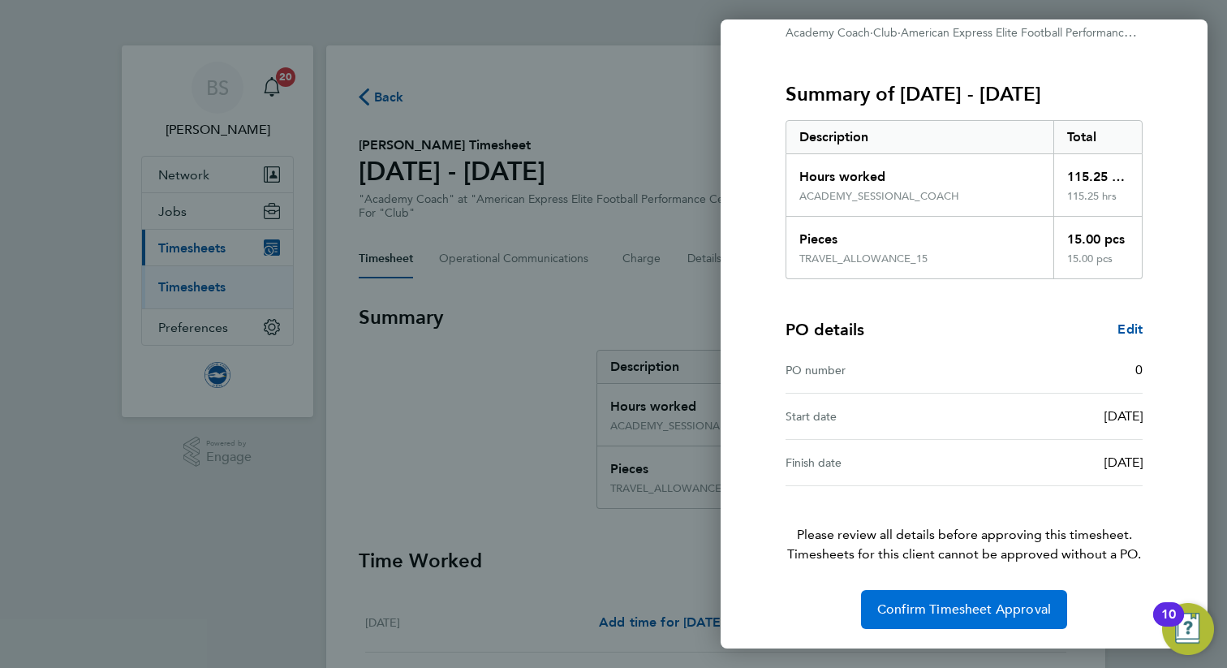
click at [889, 610] on span "Confirm Timesheet Approval" at bounding box center [964, 609] width 174 height 16
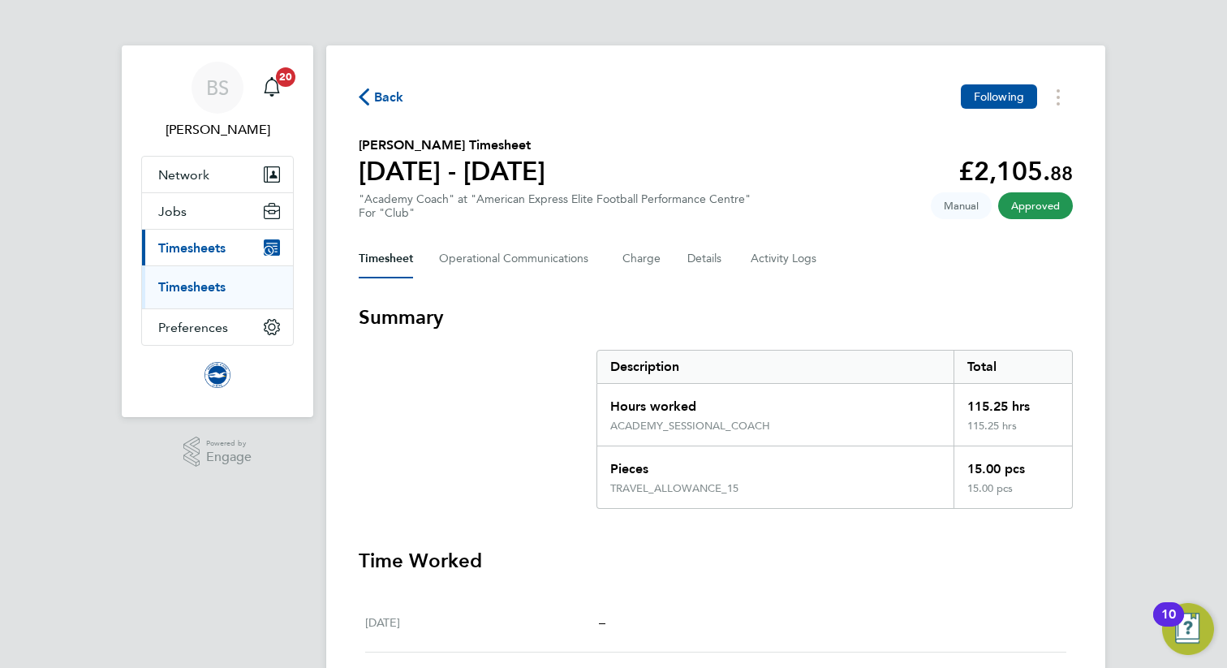
click at [181, 282] on link "Timesheets" at bounding box center [191, 286] width 67 height 15
